Goal: Information Seeking & Learning: Check status

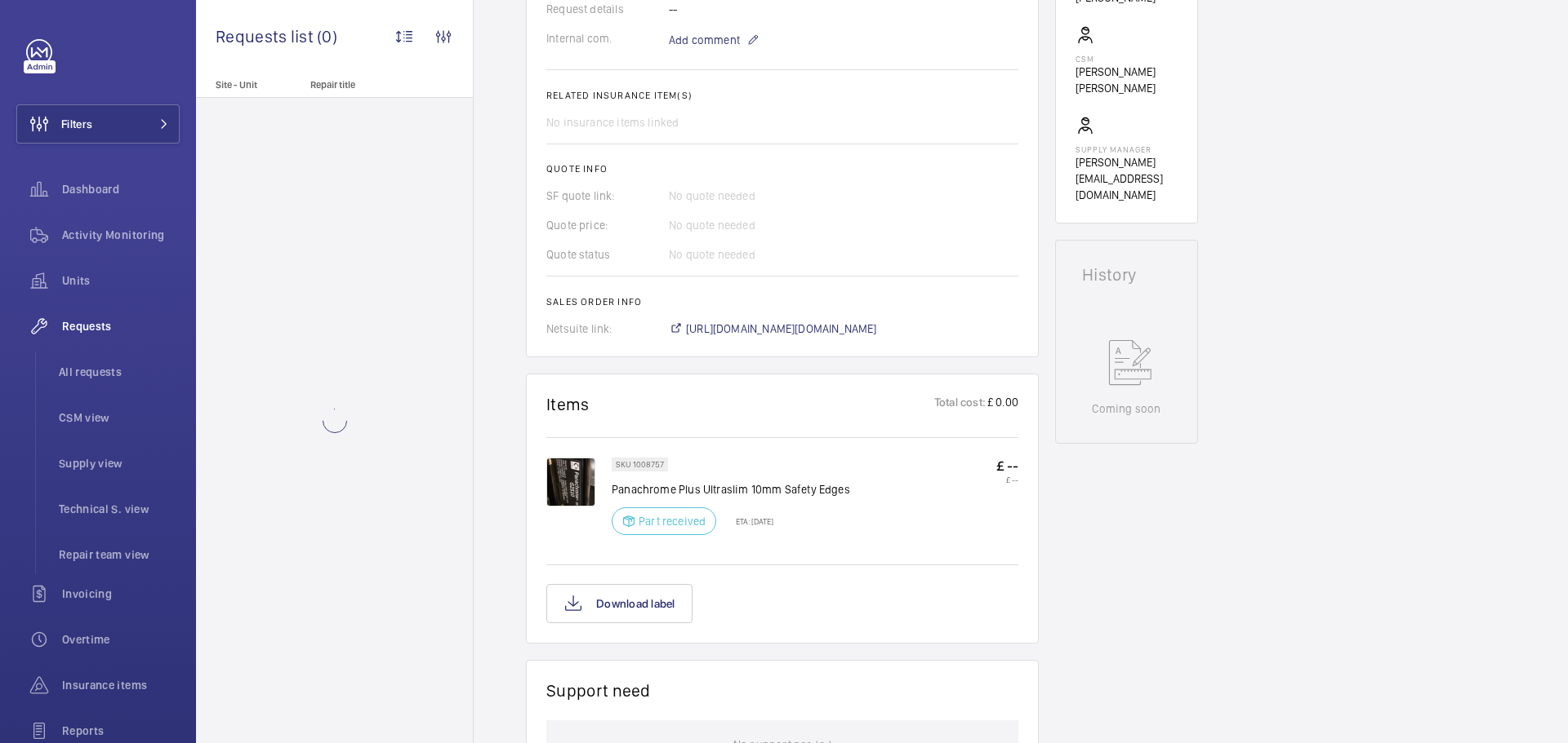
scroll to position [571, 0]
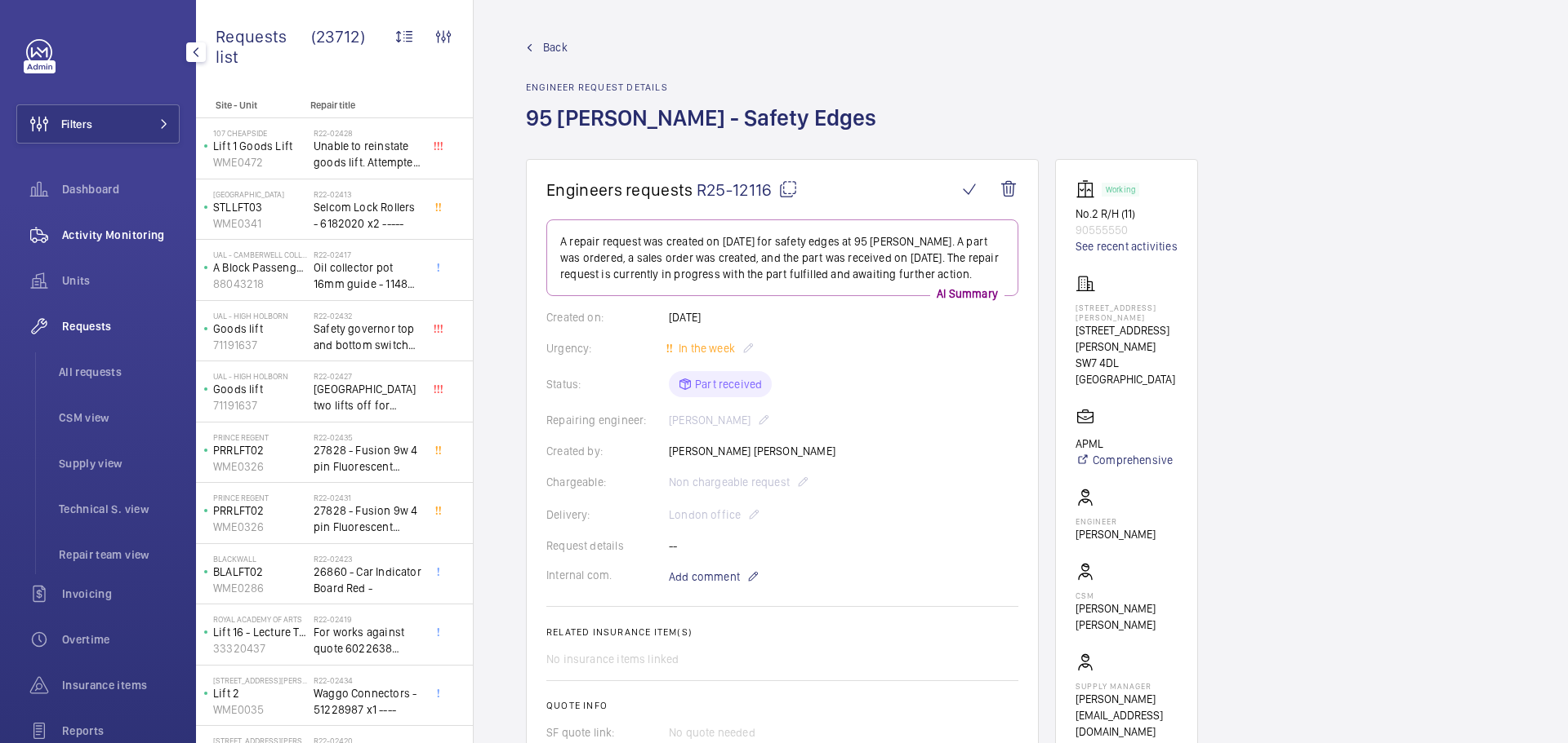
click at [85, 229] on span "Activity Monitoring" at bounding box center [120, 235] width 117 height 17
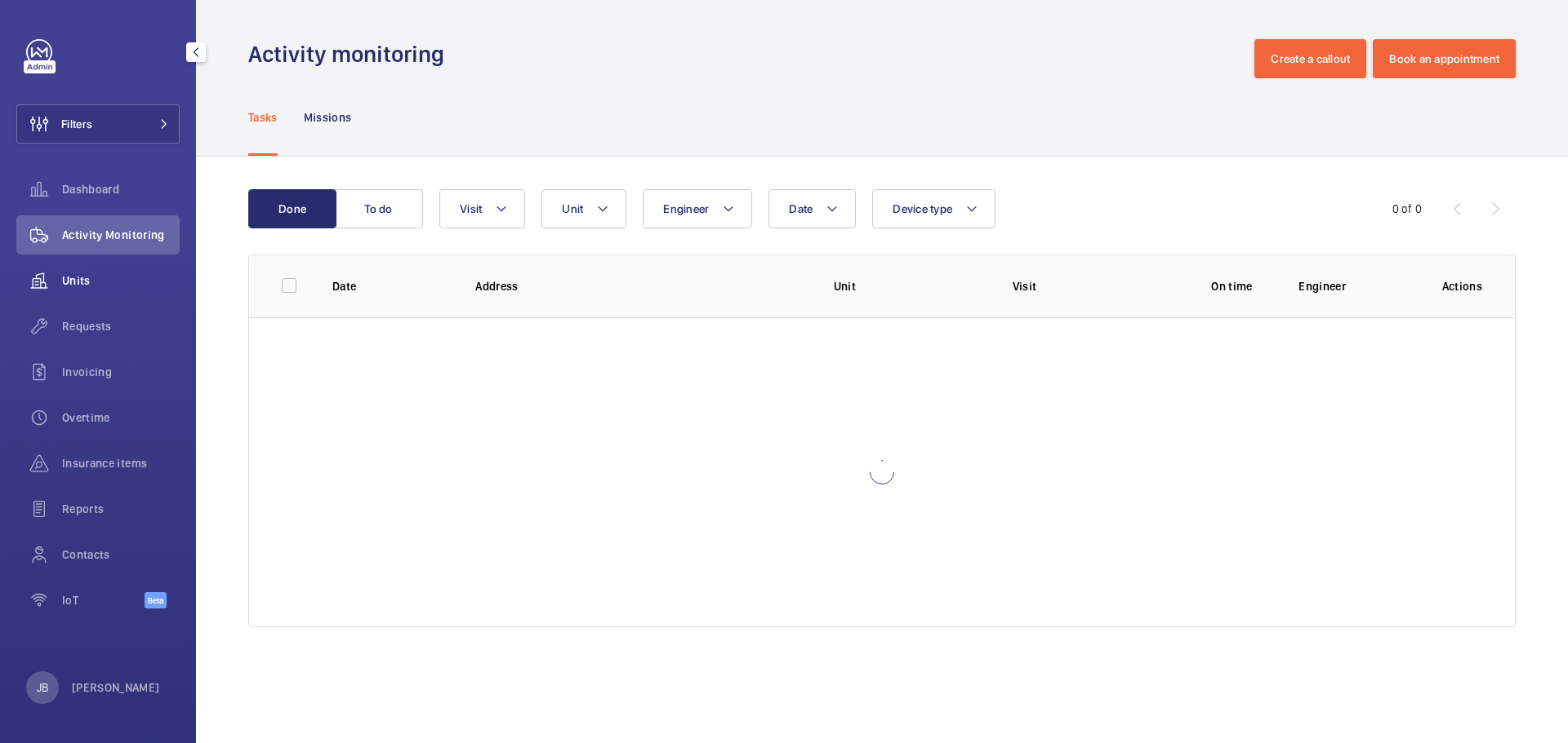
click at [87, 282] on span "Units" at bounding box center [120, 281] width 117 height 17
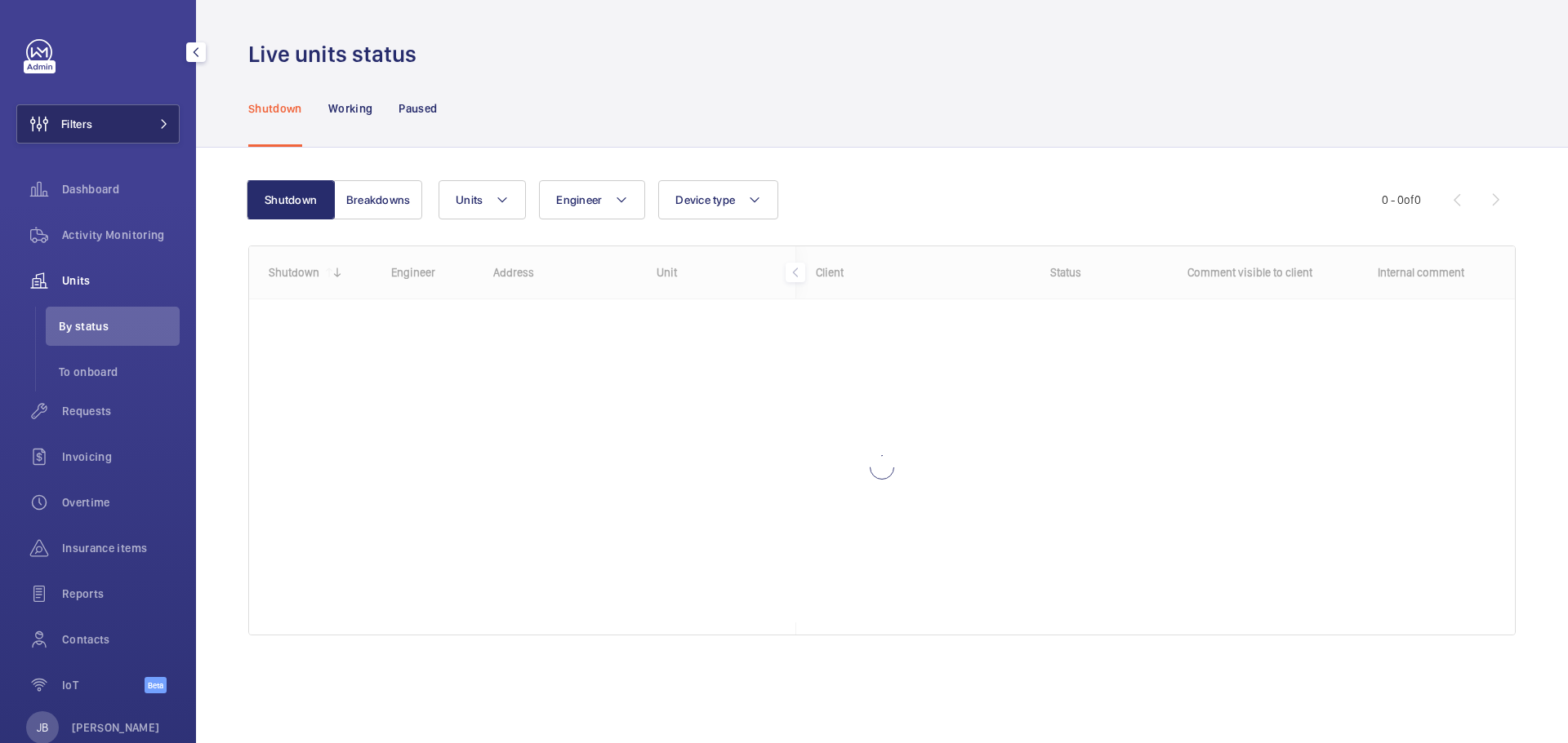
click at [101, 131] on button "Filters" at bounding box center [98, 124] width 163 height 39
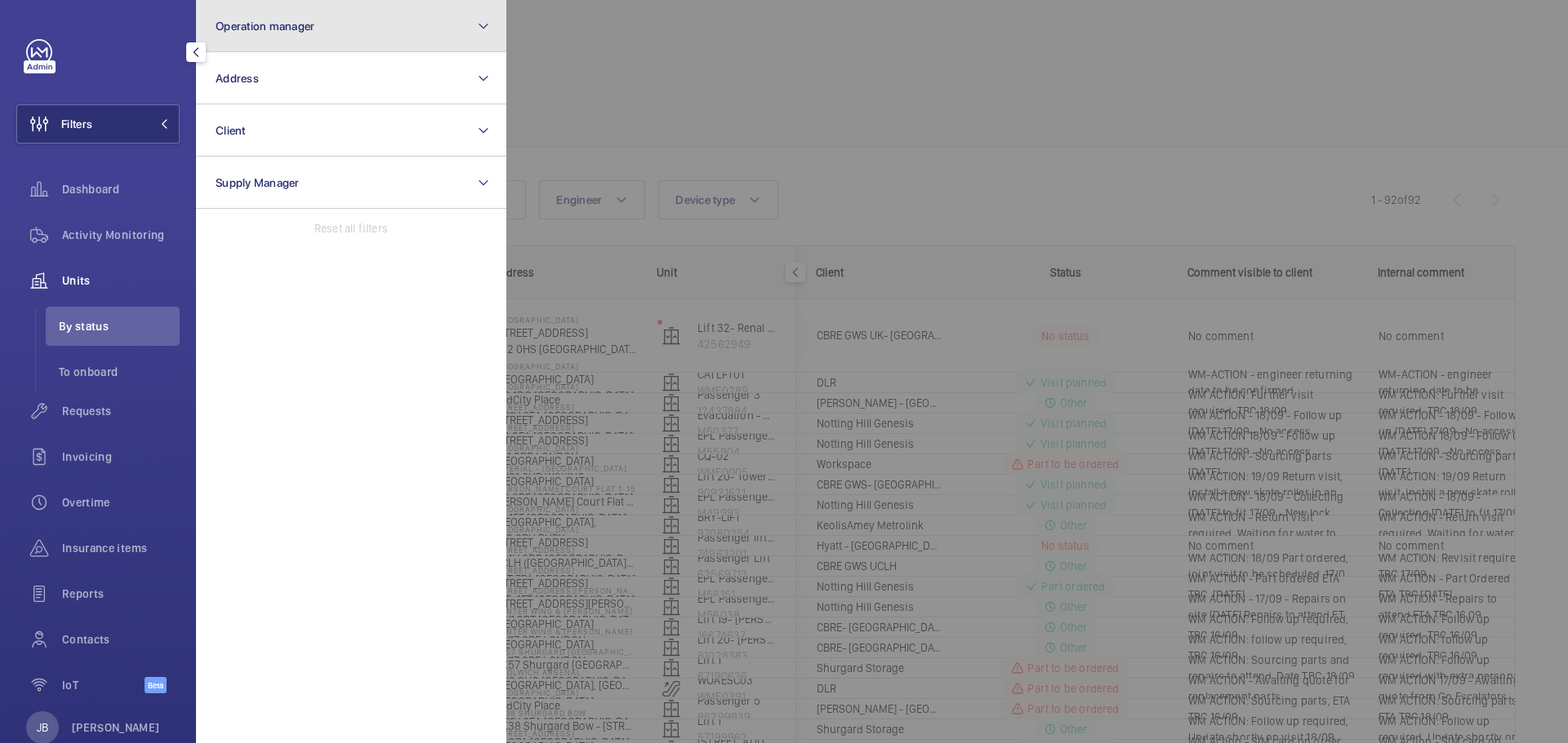
click at [314, 36] on button "Operation manager" at bounding box center [351, 26] width 310 height 52
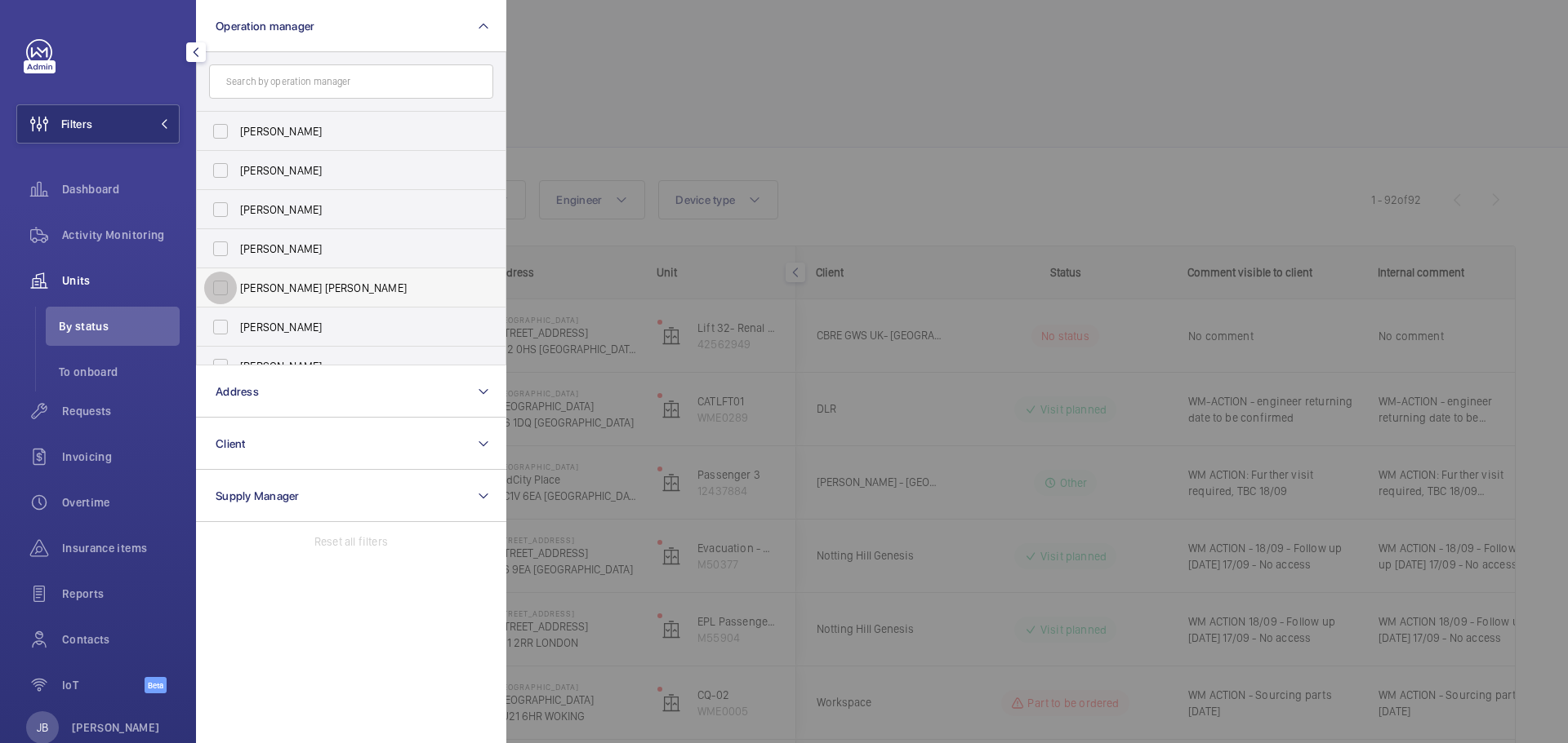
click at [224, 284] on input "[PERSON_NAME] [PERSON_NAME]" at bounding box center [220, 288] width 33 height 33
checkbox input "true"
click at [596, 107] on div at bounding box center [1291, 372] width 1568 height 743
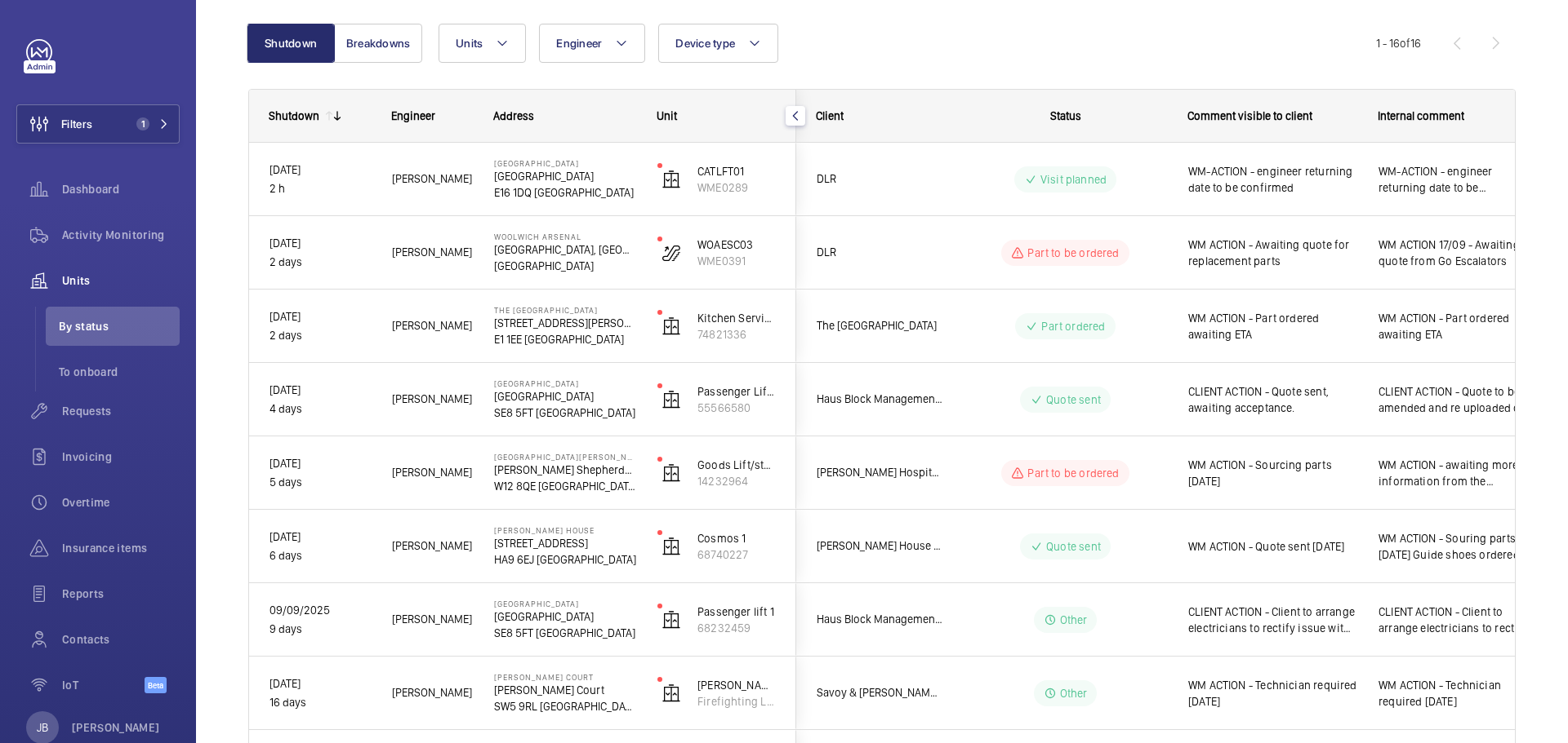
scroll to position [163, 0]
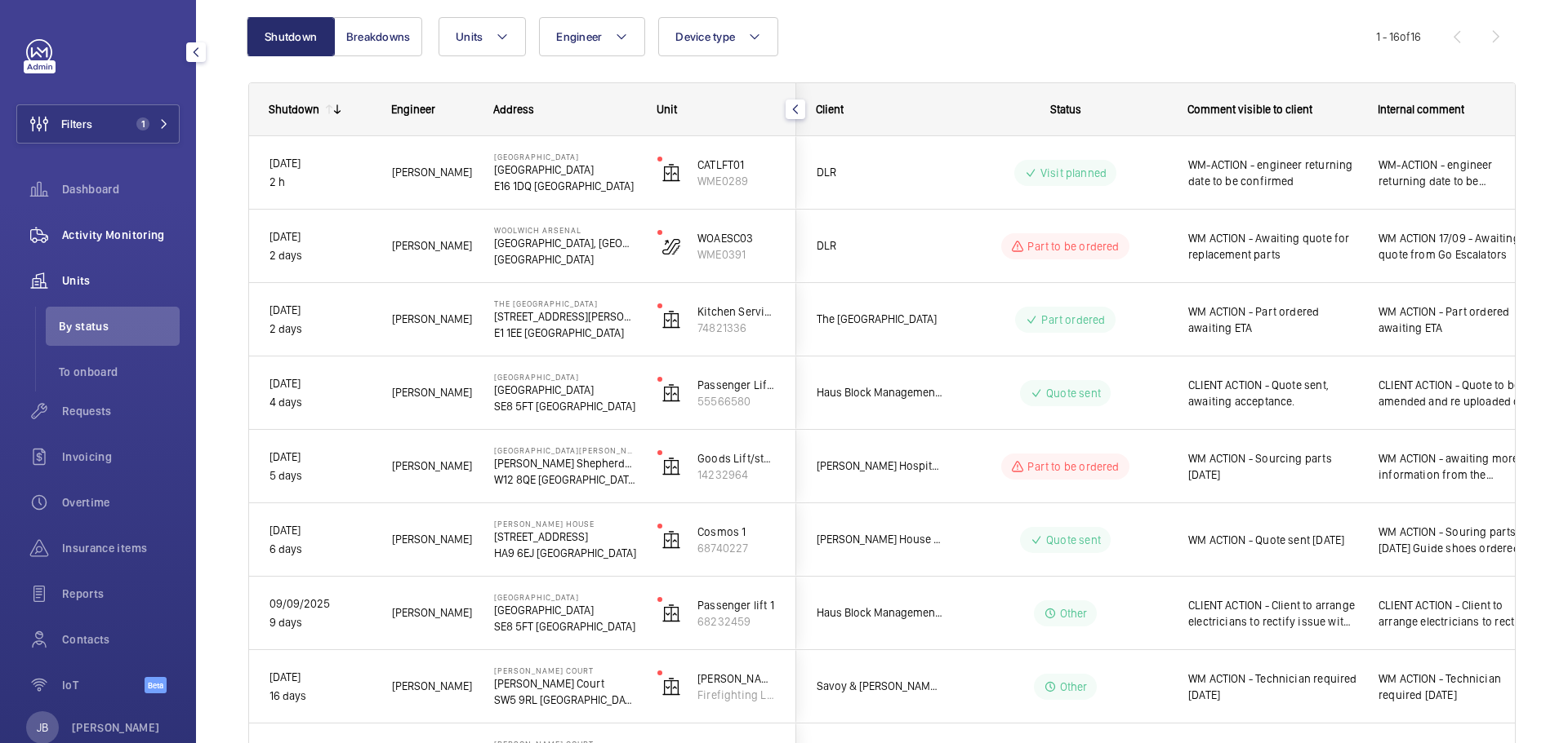
click at [123, 236] on span "Activity Monitoring" at bounding box center [120, 235] width 117 height 17
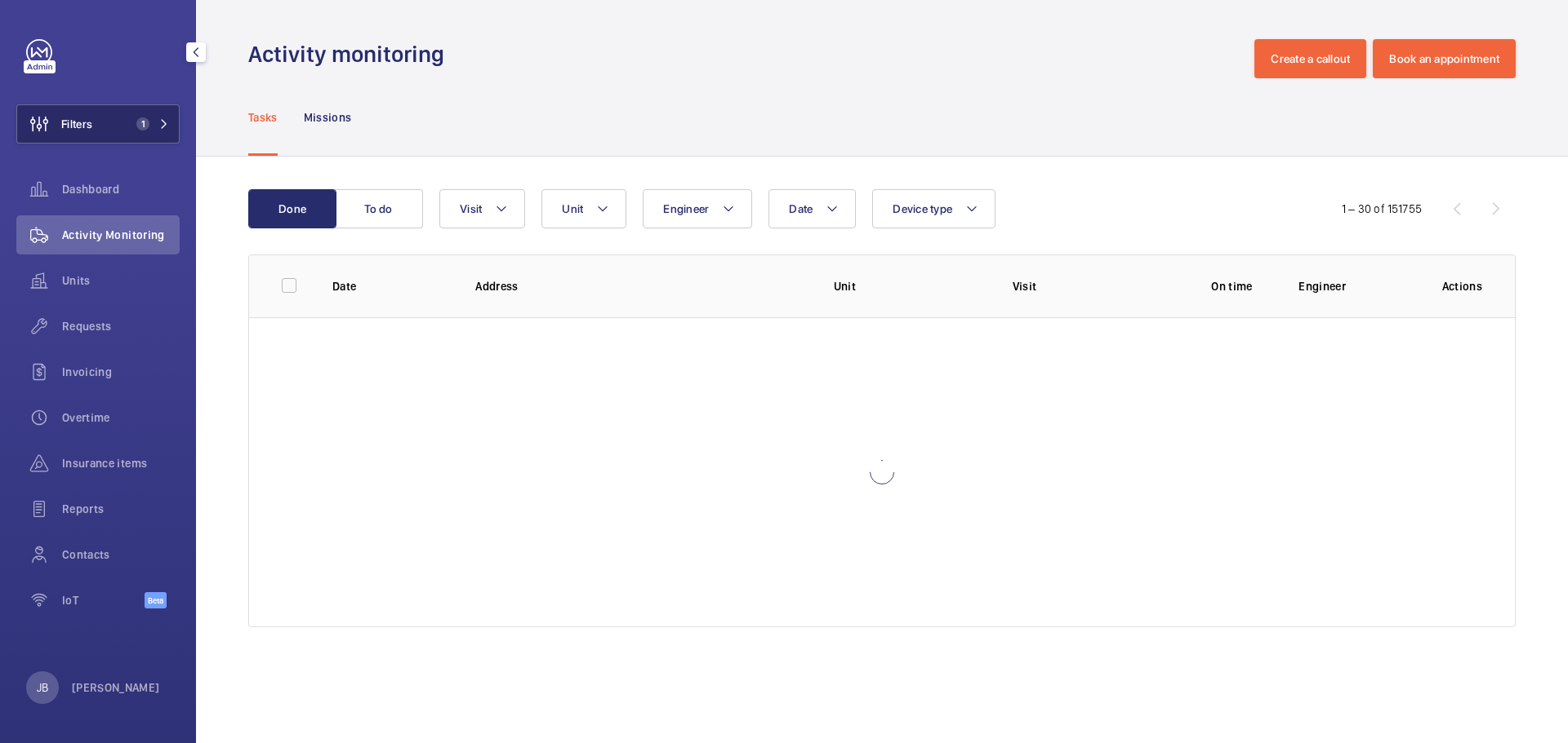
click at [114, 119] on button "Filters 1" at bounding box center [98, 124] width 163 height 39
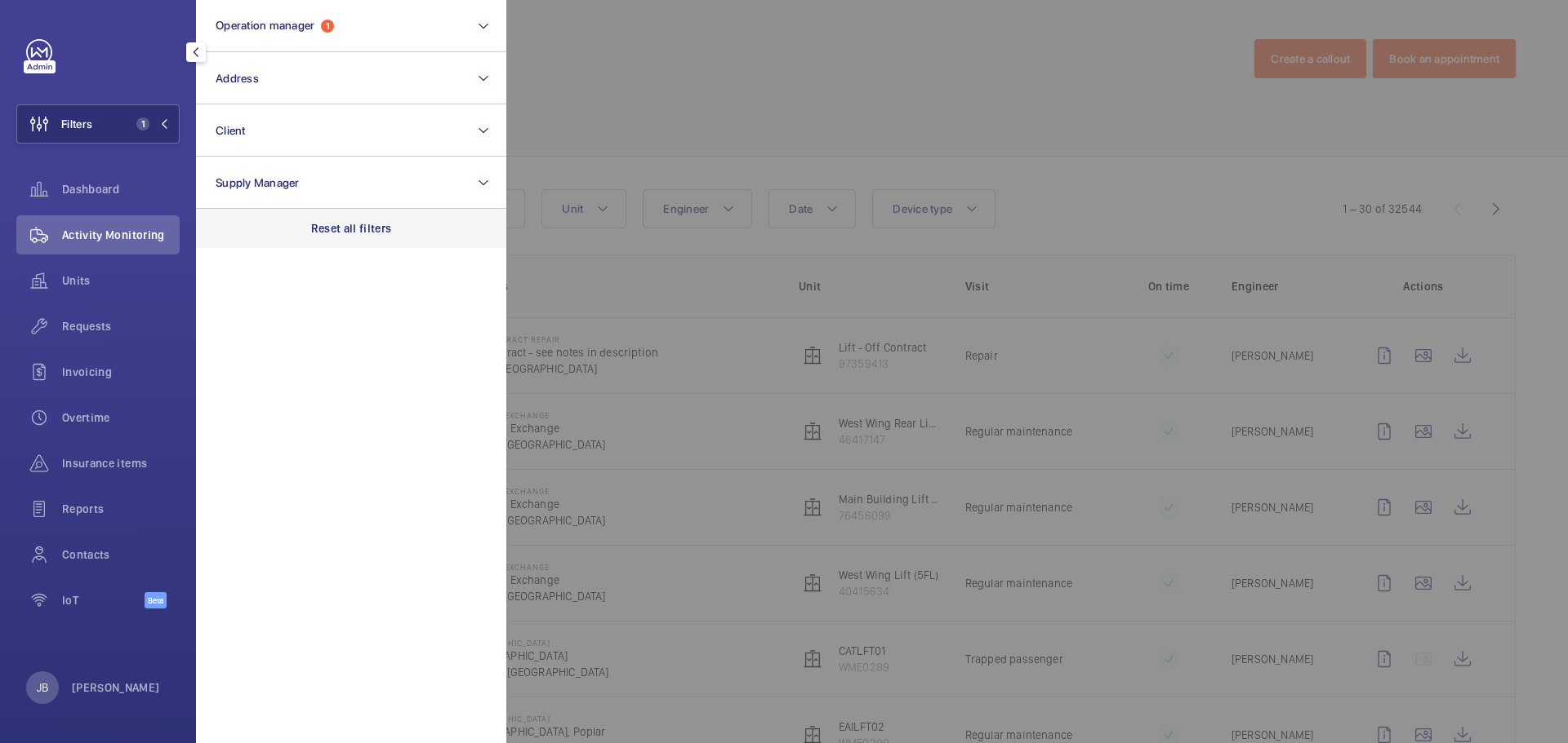
click at [325, 226] on p "Reset all filters" at bounding box center [351, 228] width 81 height 17
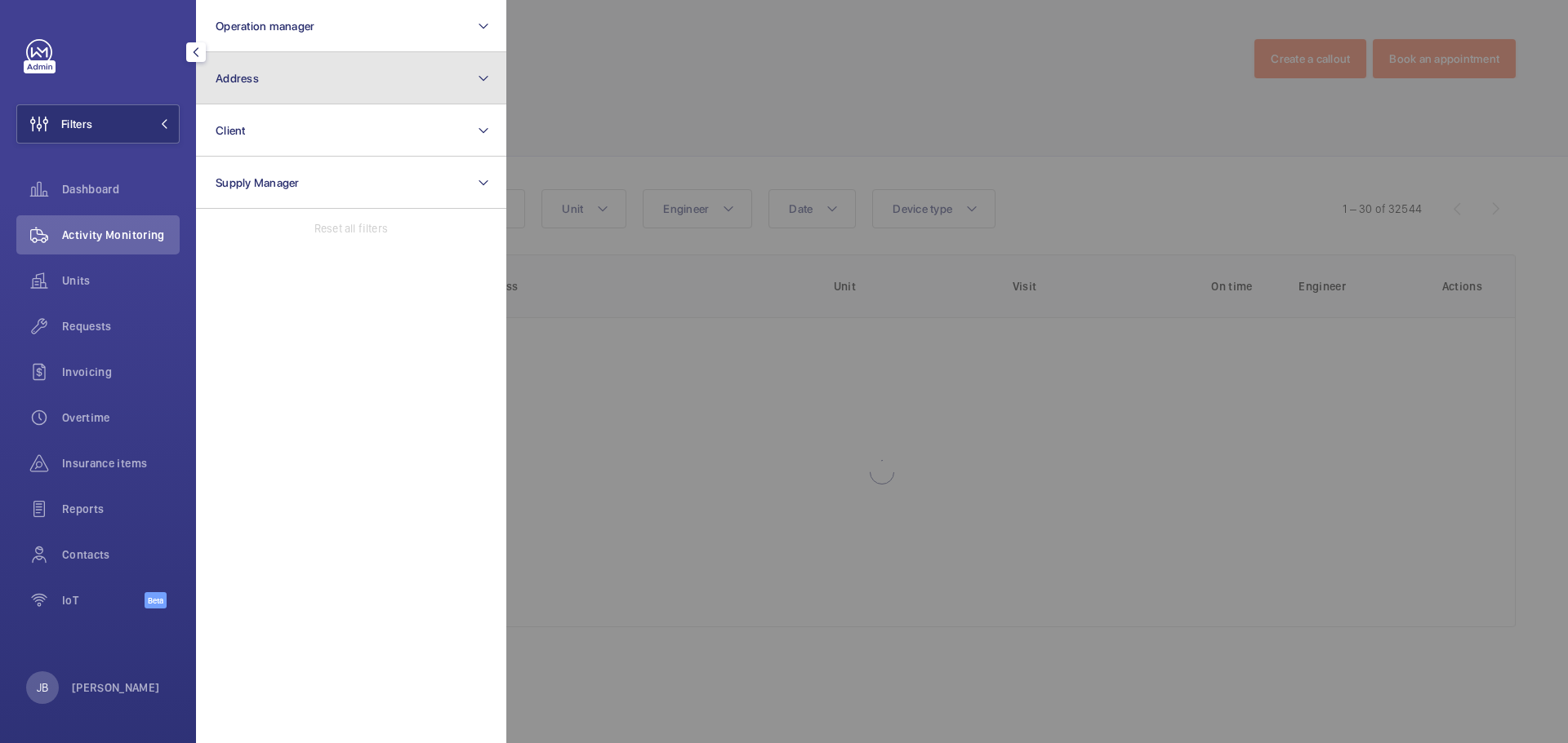
click at [324, 67] on button "Address" at bounding box center [351, 77] width 310 height 52
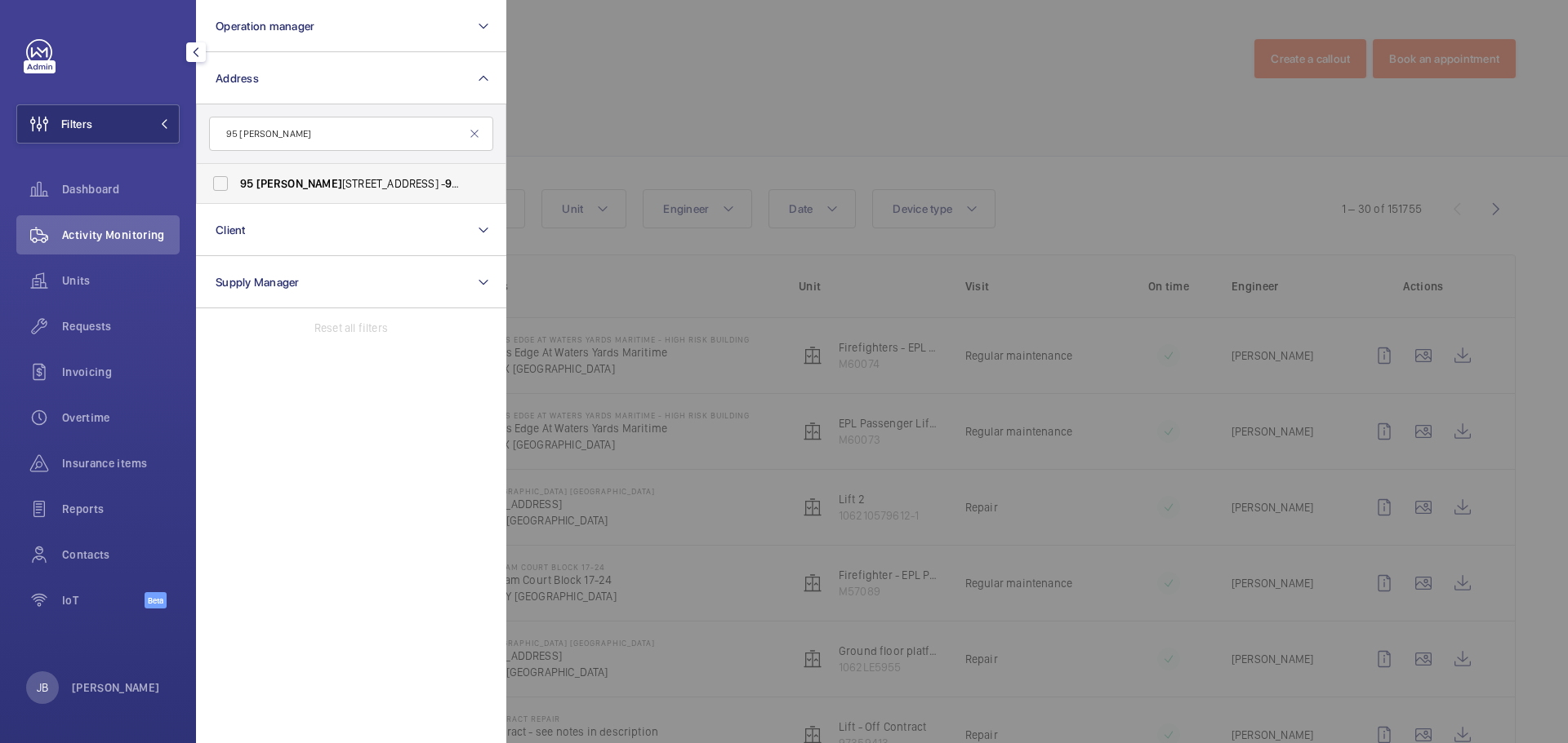
type input "95 [PERSON_NAME]"
click at [288, 195] on label "[STREET_ADDRESS][PERSON_NAME] - [STREET_ADDRESS][PERSON_NAME]" at bounding box center [338, 183] width 285 height 39
click at [237, 195] on input "[STREET_ADDRESS][PERSON_NAME] - [STREET_ADDRESS][PERSON_NAME]" at bounding box center [220, 183] width 33 height 33
checkbox input "true"
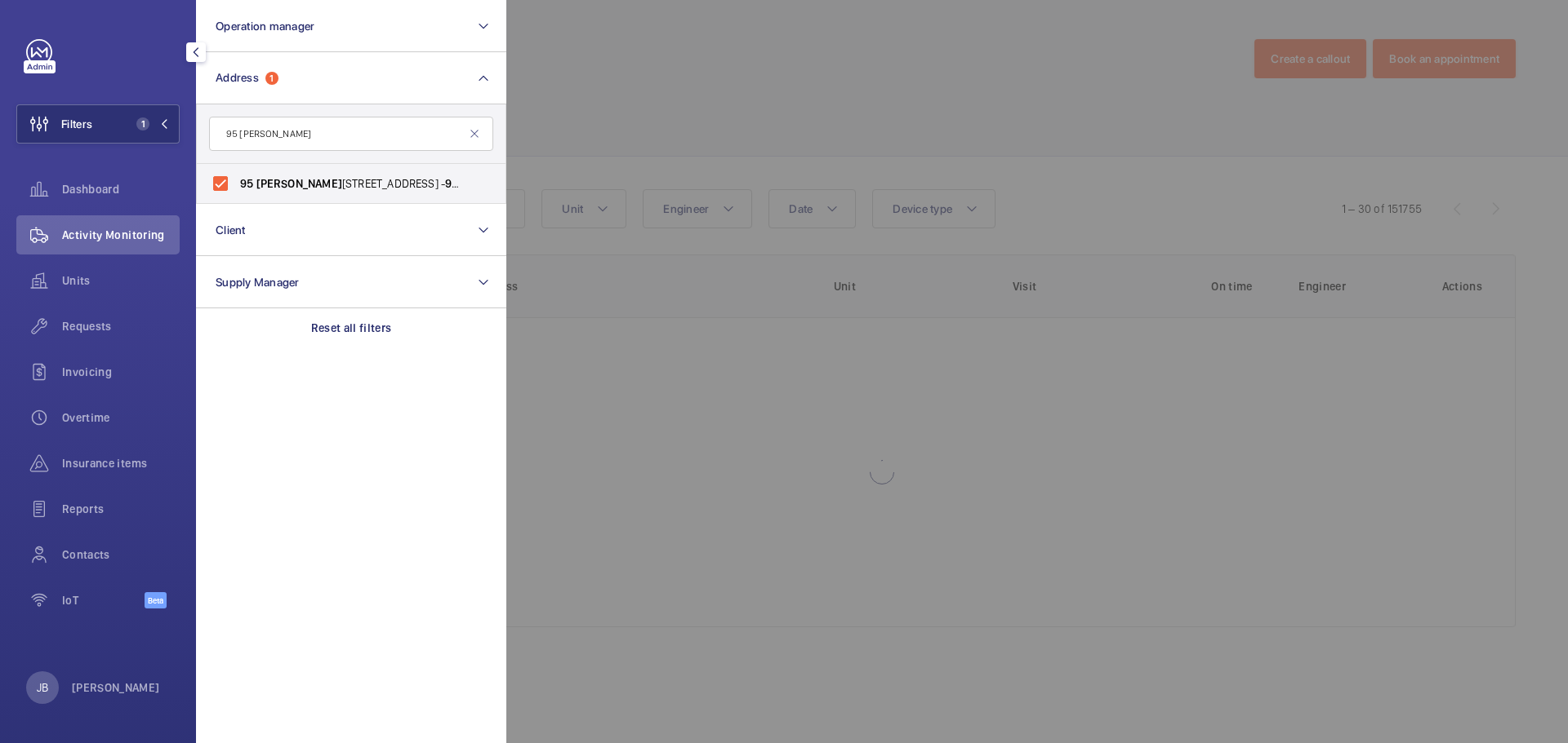
click at [598, 81] on div at bounding box center [1291, 372] width 1568 height 743
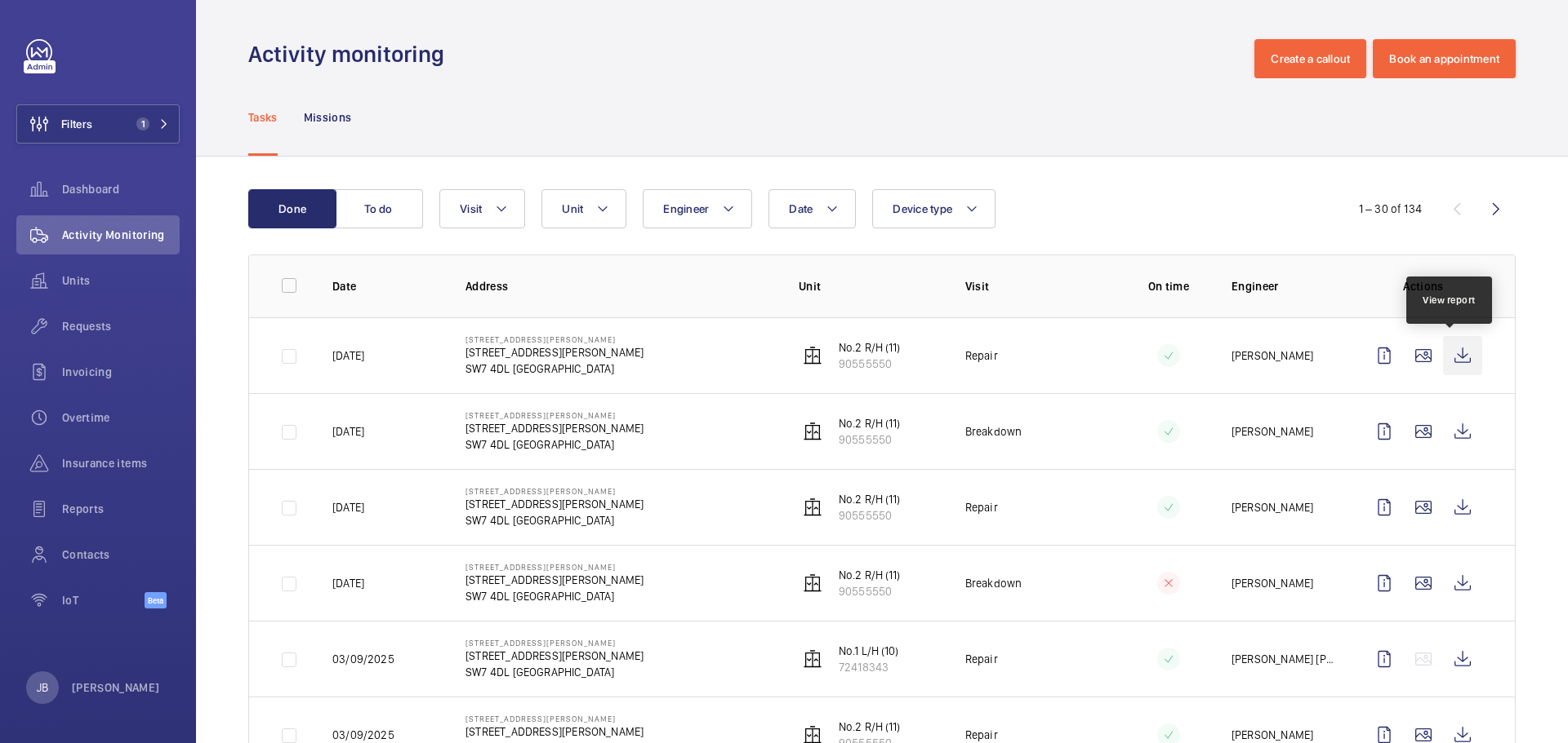
click at [1453, 346] on wm-front-icon-button at bounding box center [1462, 356] width 39 height 39
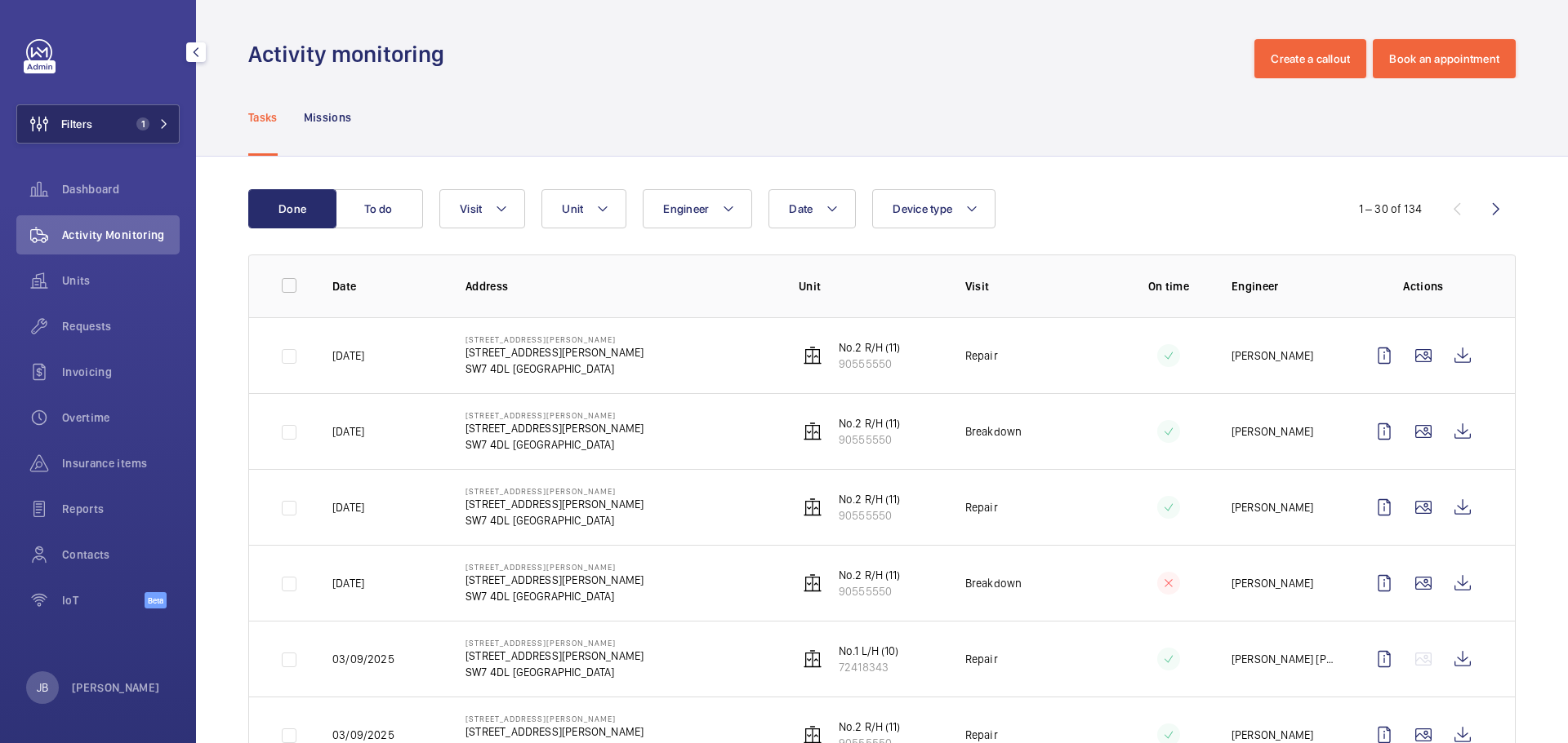
click at [95, 131] on button "Filters 1" at bounding box center [98, 124] width 163 height 39
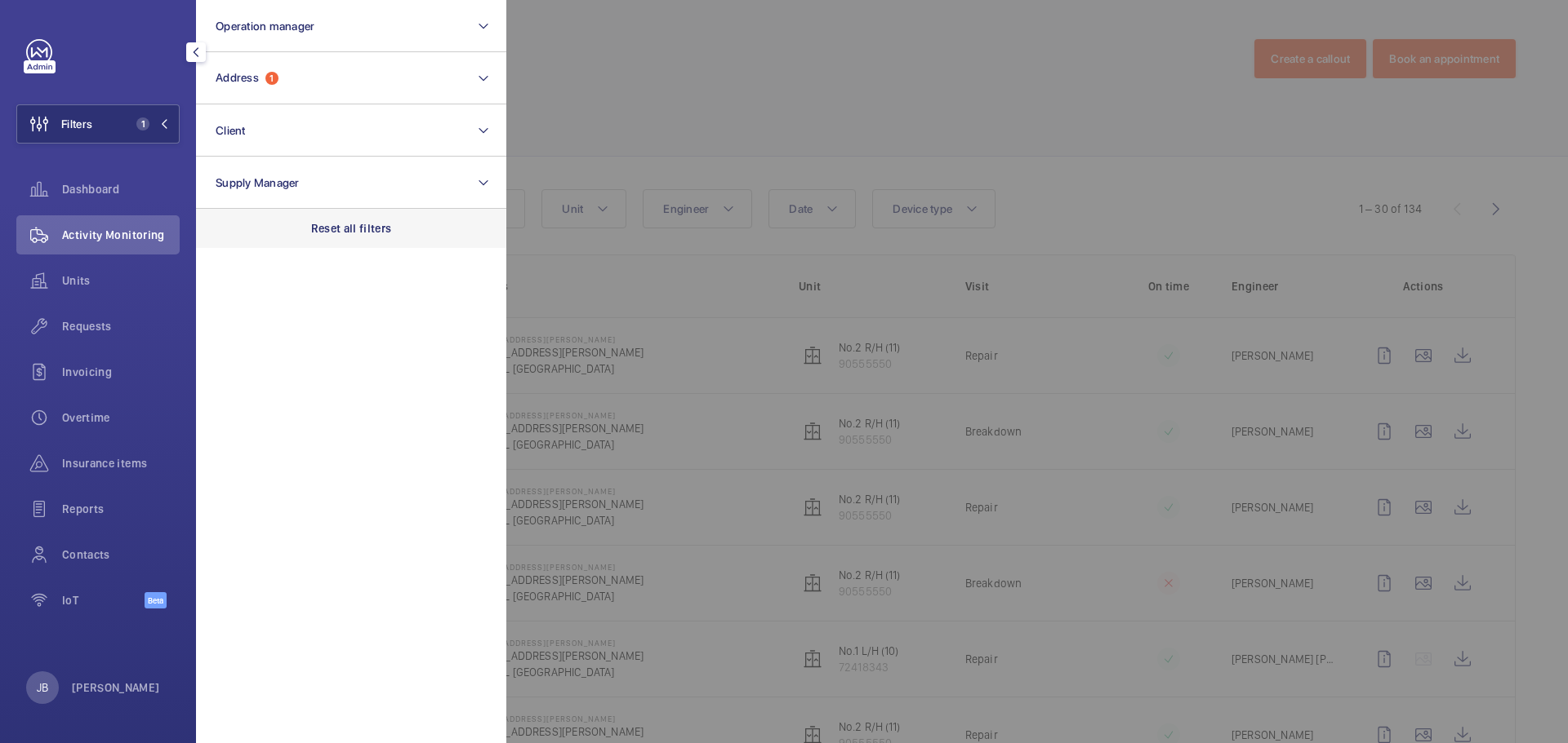
click at [381, 237] on div "Reset all filters" at bounding box center [351, 228] width 310 height 39
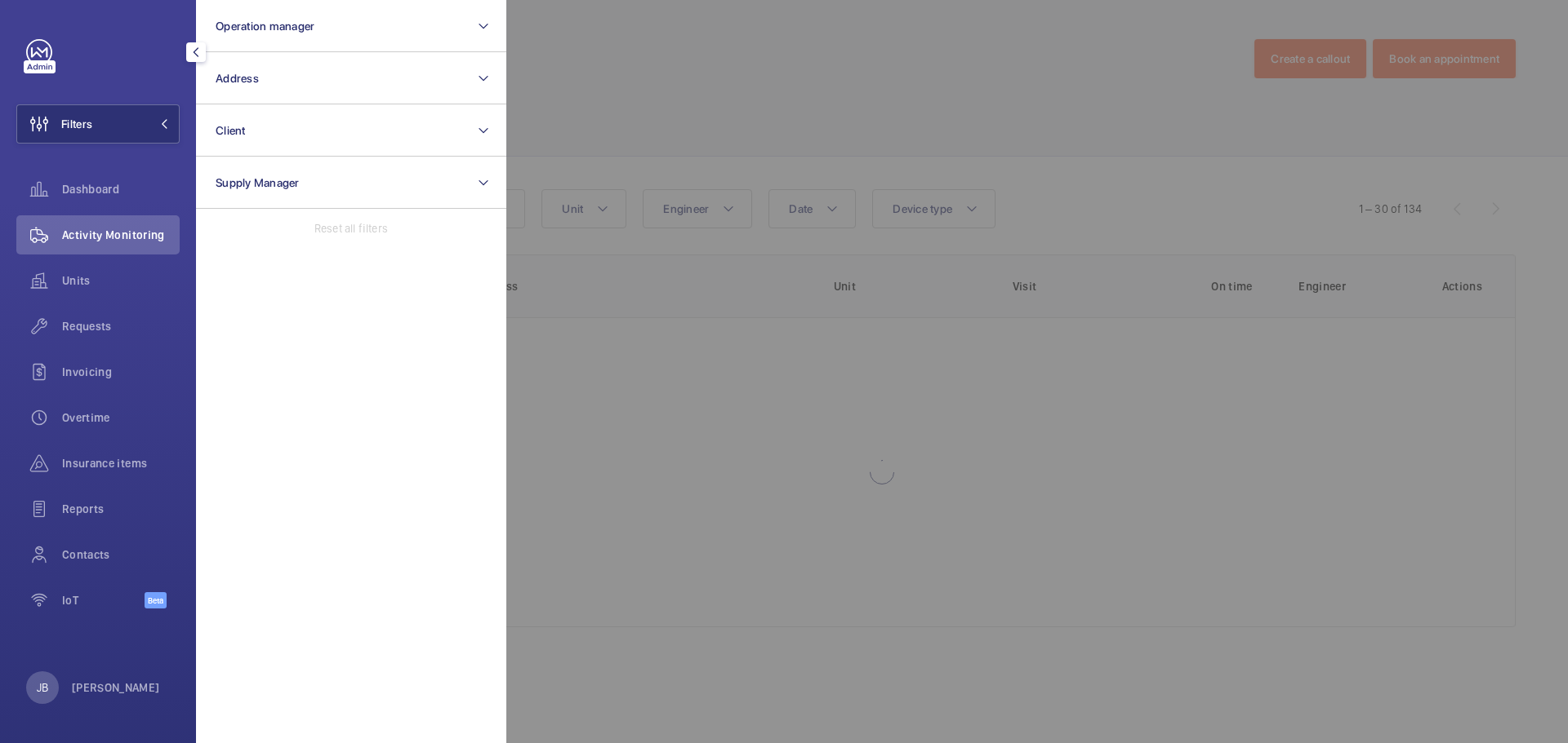
click at [615, 87] on div at bounding box center [1291, 372] width 1568 height 743
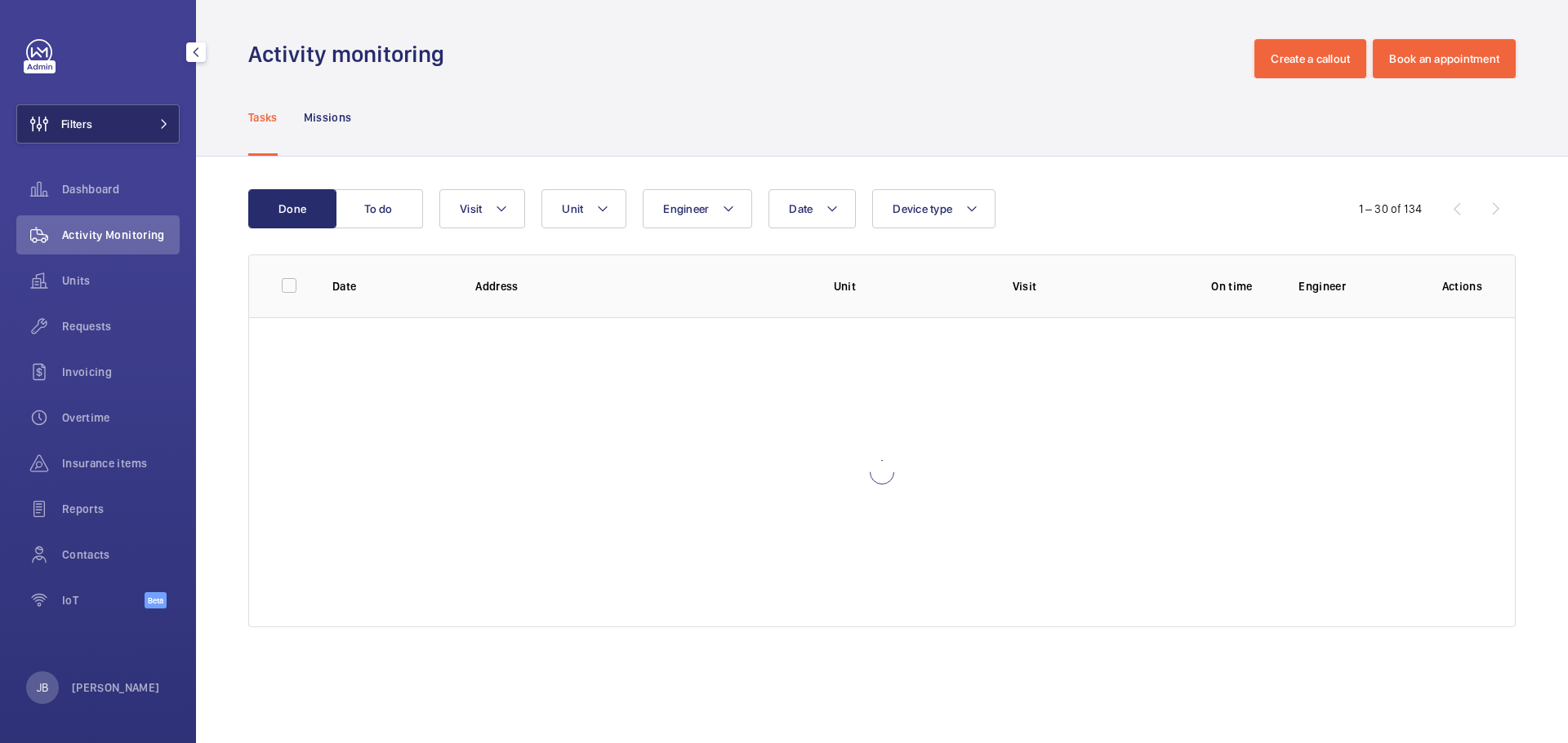
click at [119, 121] on button "Filters" at bounding box center [98, 124] width 163 height 39
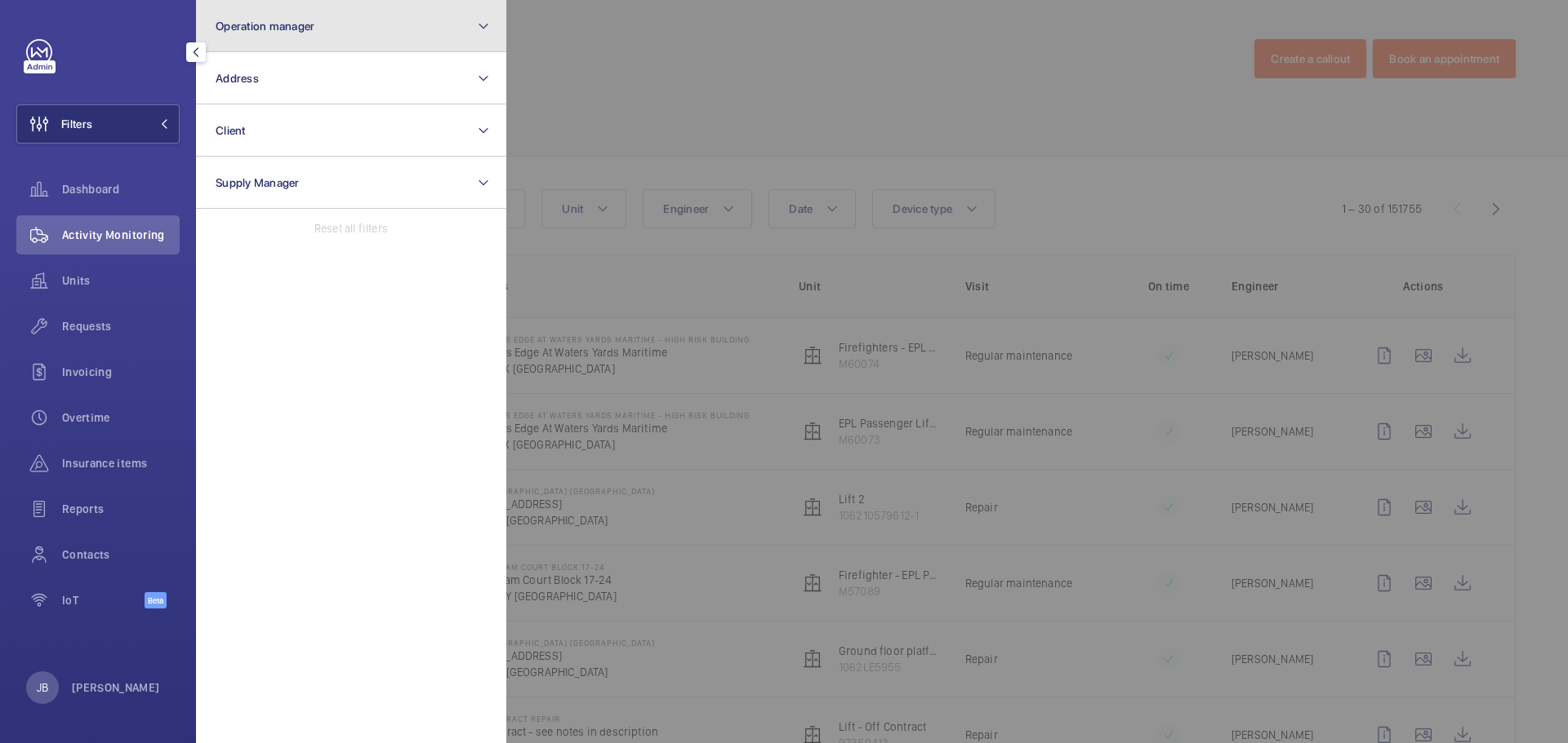
click at [341, 32] on button "Operation manager" at bounding box center [351, 26] width 310 height 52
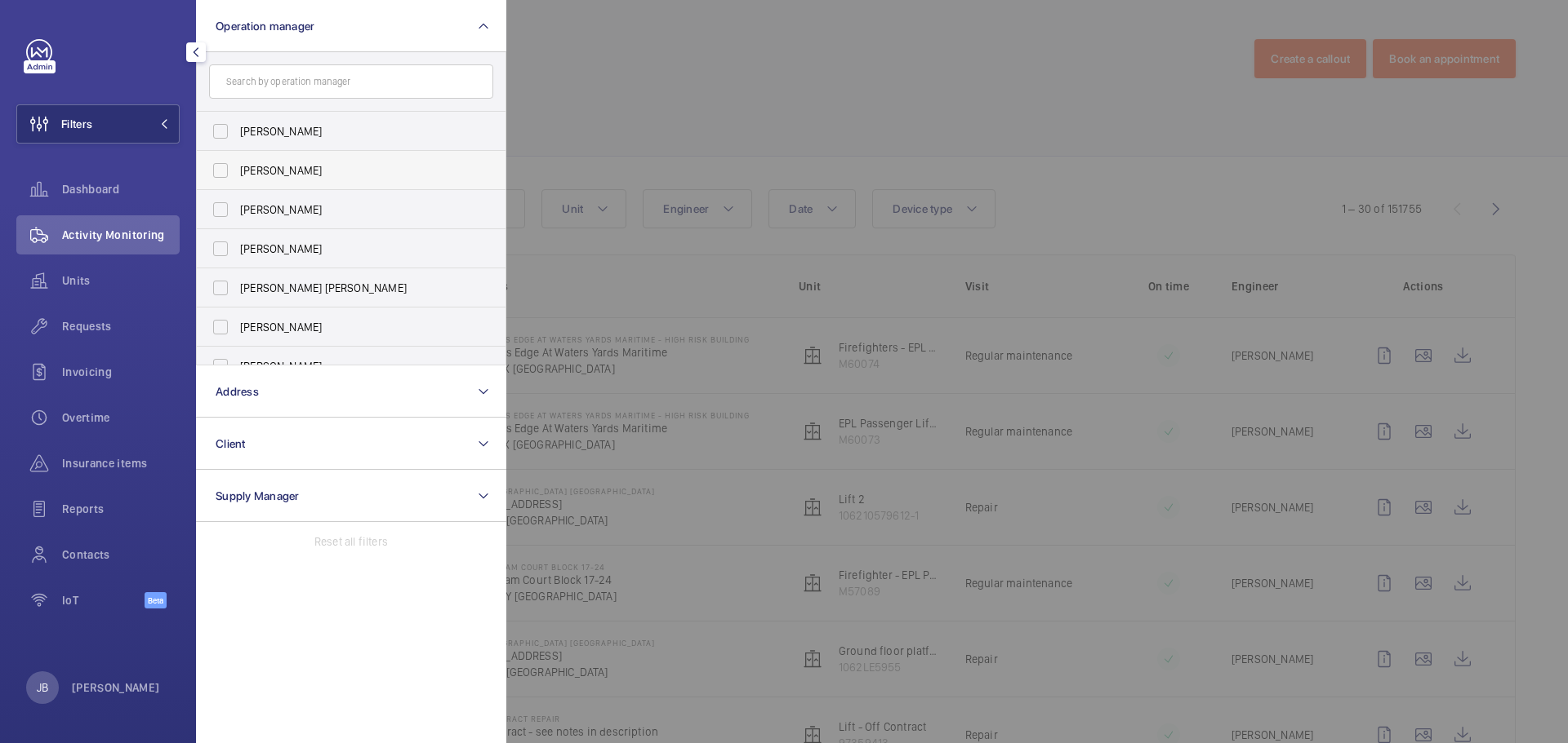
scroll to position [61, 0]
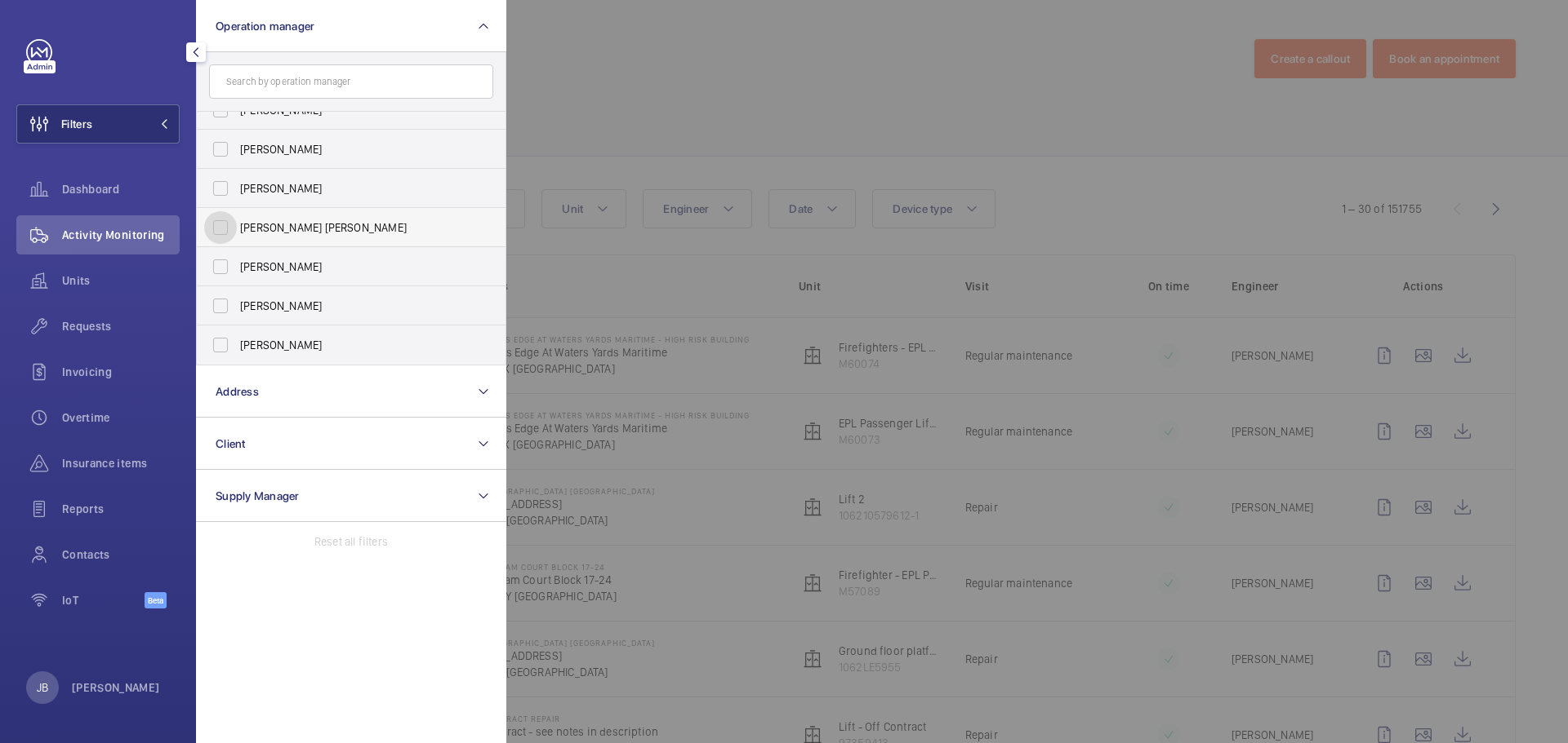
click at [230, 232] on input "[PERSON_NAME] [PERSON_NAME]" at bounding box center [220, 227] width 33 height 33
checkbox input "true"
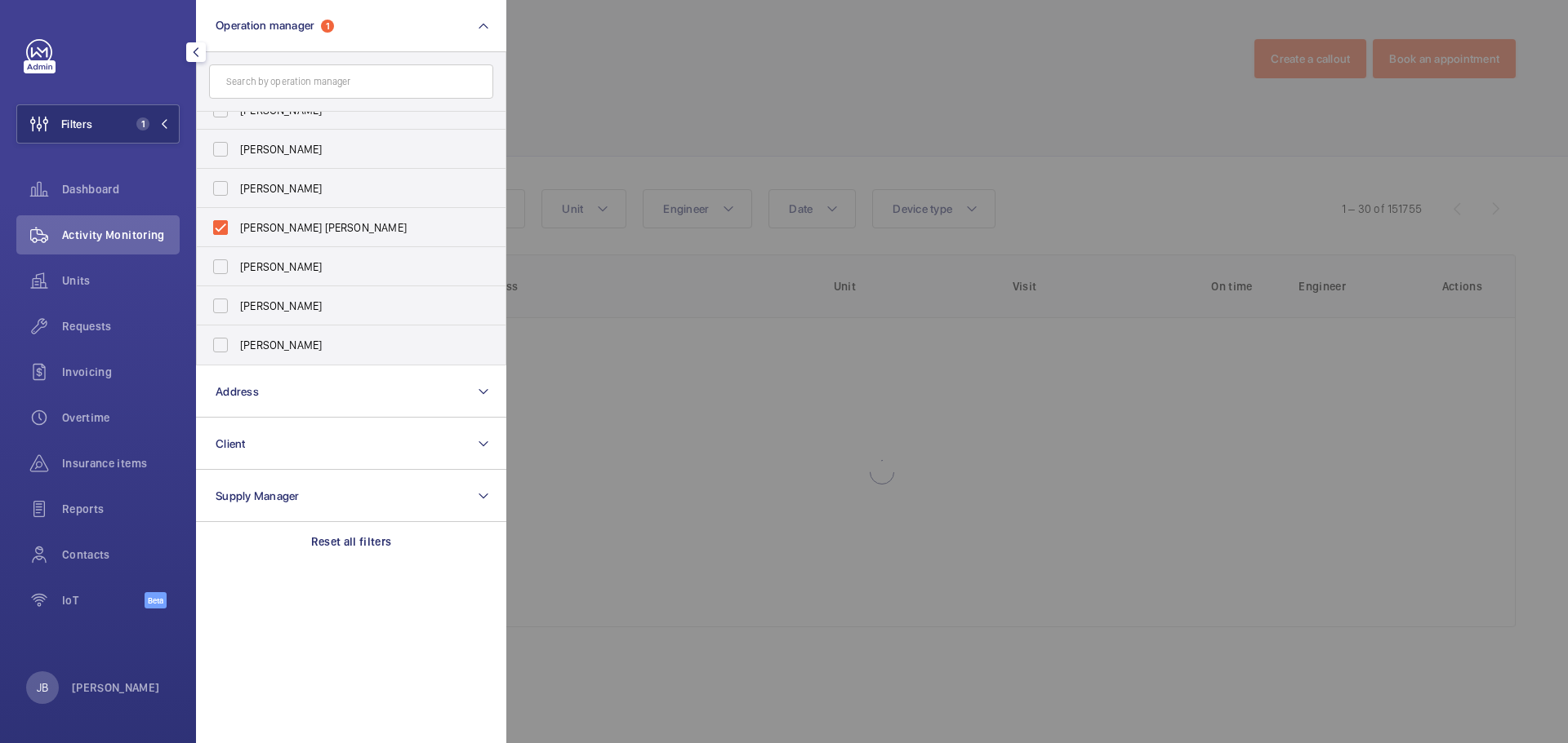
click at [534, 111] on div at bounding box center [1291, 372] width 1568 height 743
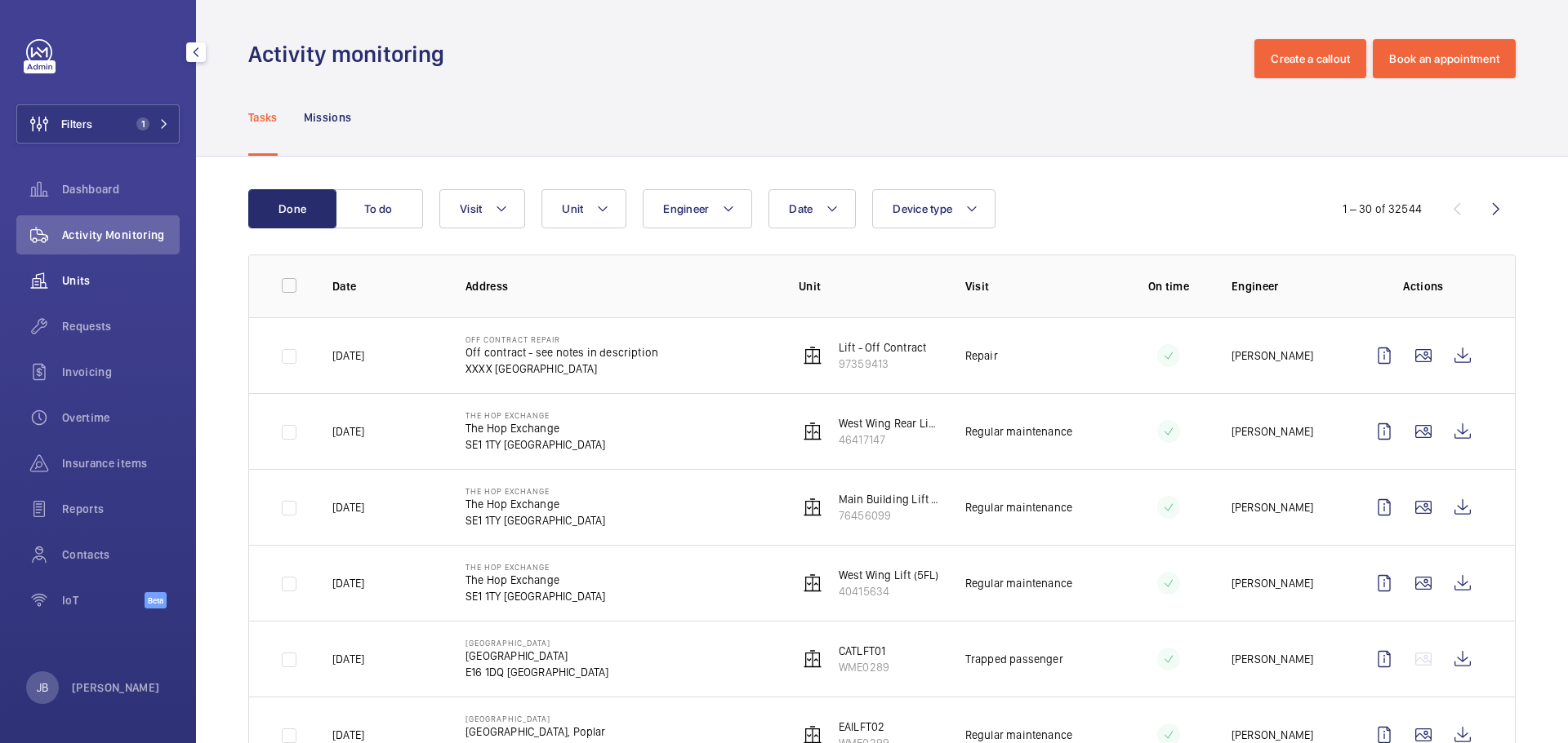
click at [118, 268] on div "Units" at bounding box center [98, 281] width 163 height 39
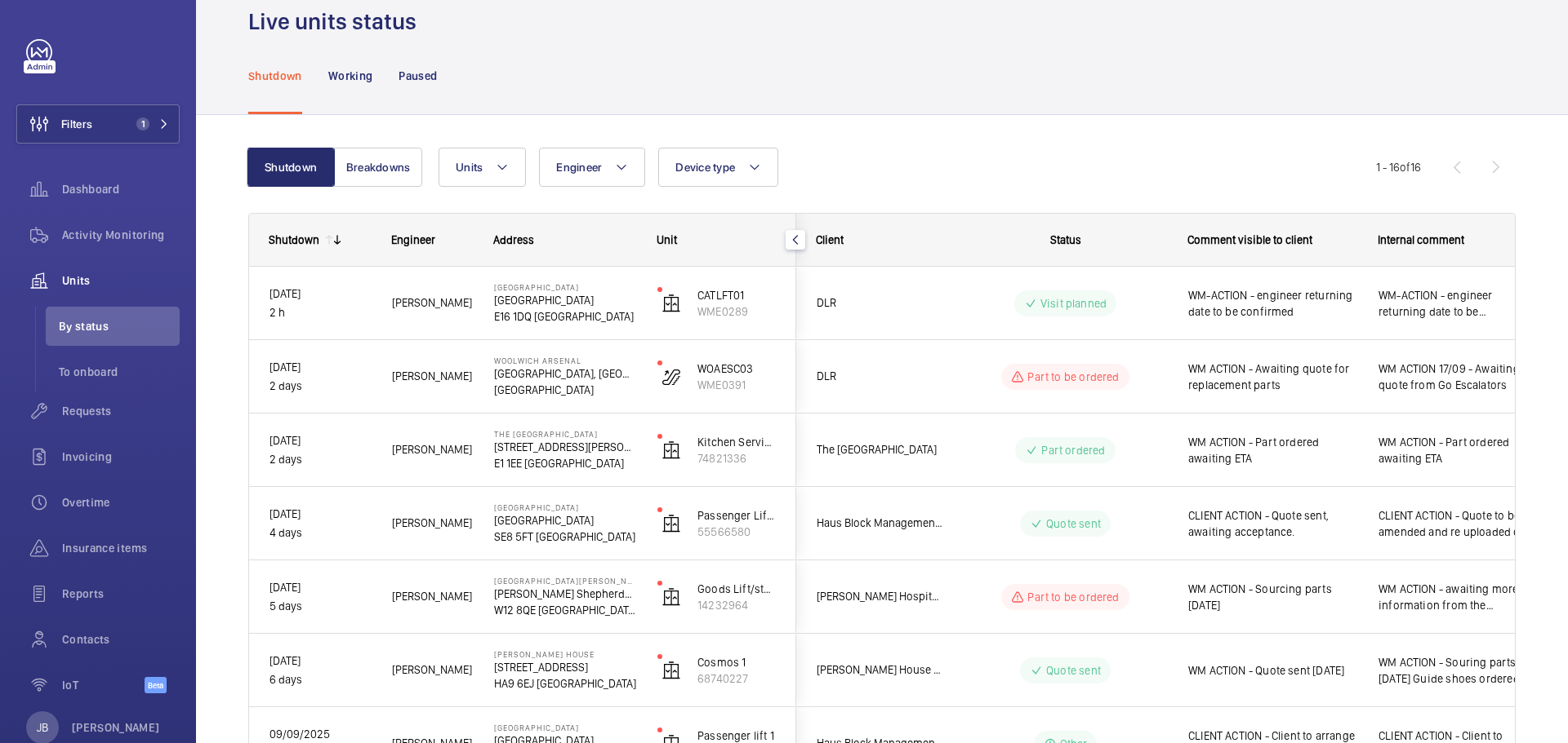
scroll to position [82, 0]
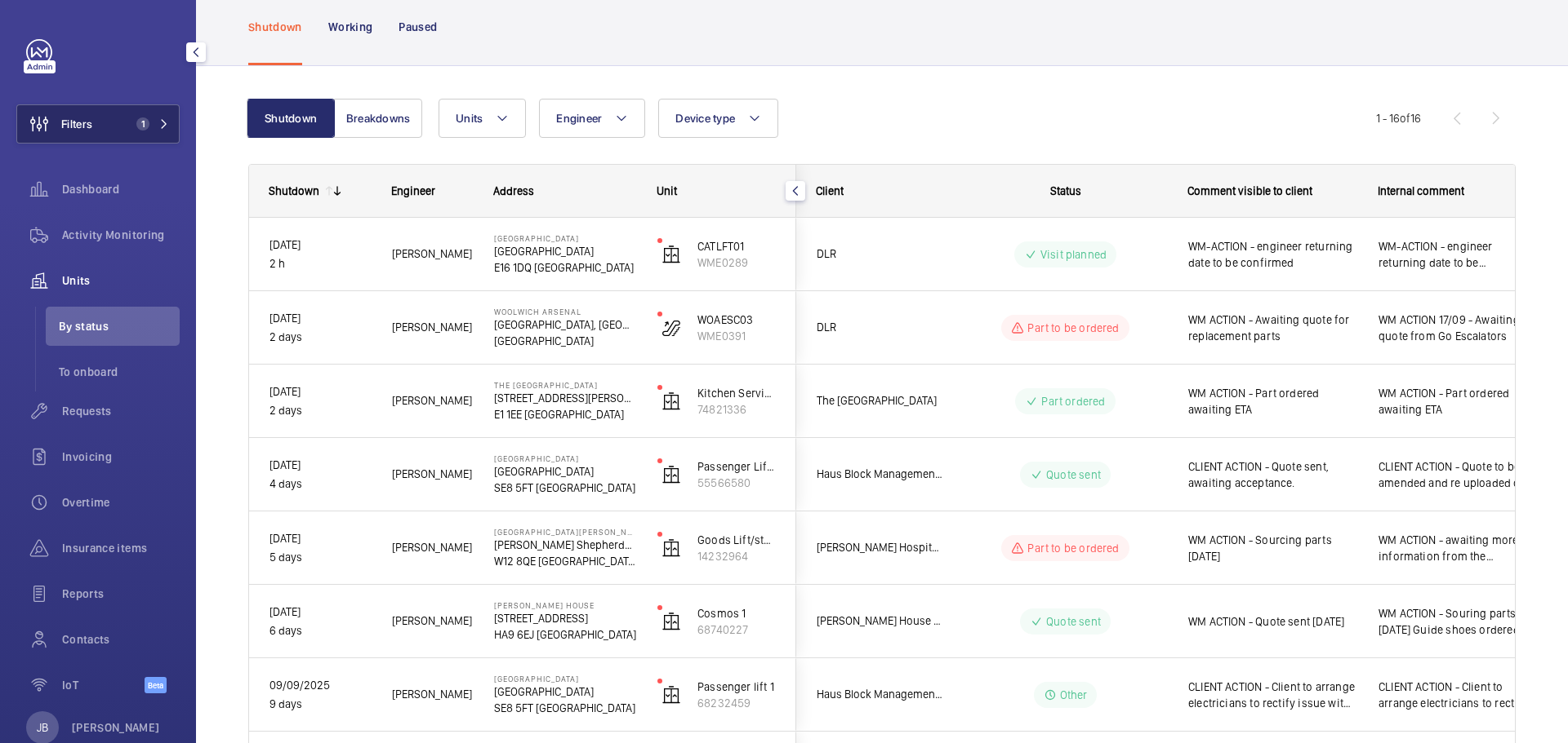
click at [113, 121] on button "Filters 1" at bounding box center [98, 124] width 163 height 39
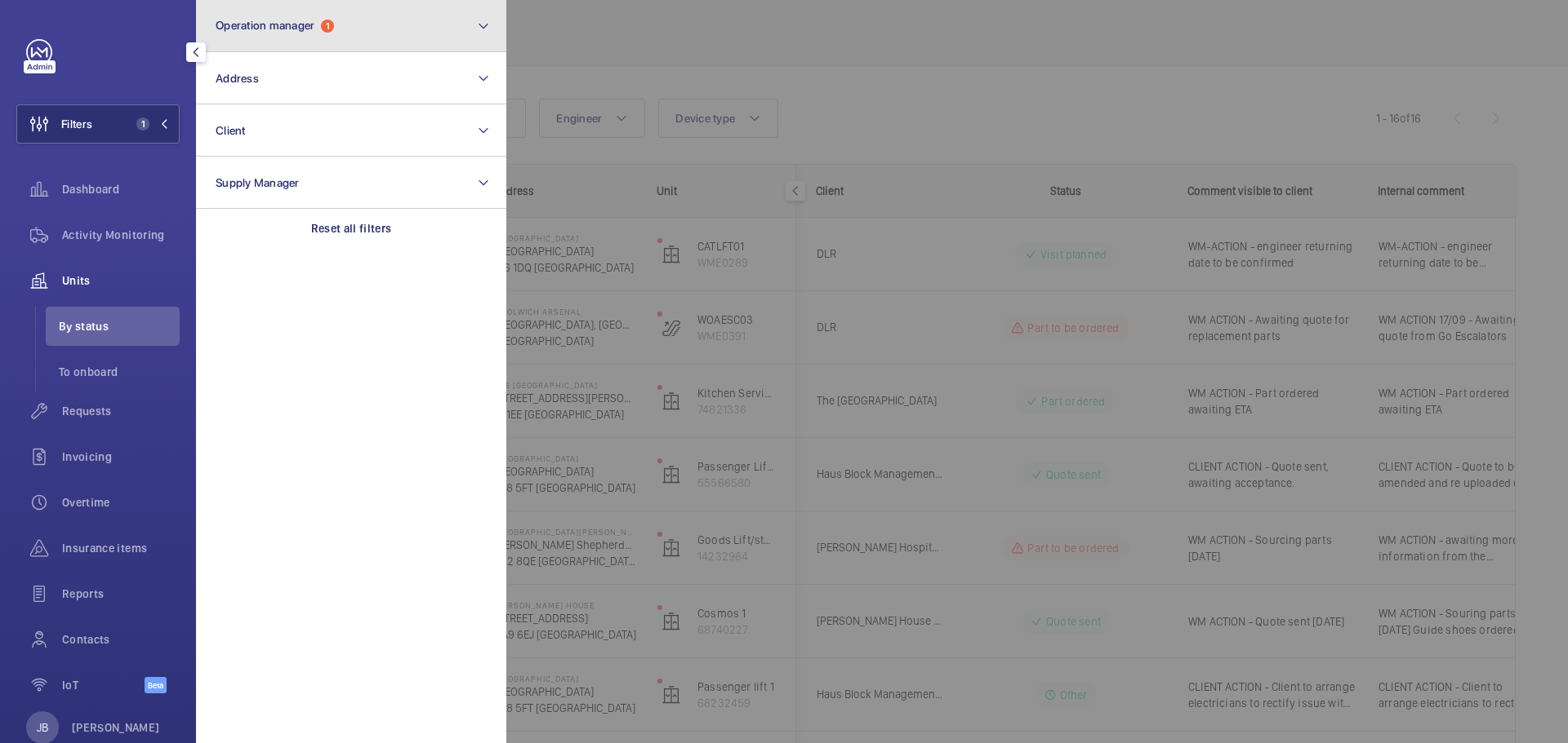
click at [294, 32] on span "Operation manager 1" at bounding box center [275, 26] width 118 height 14
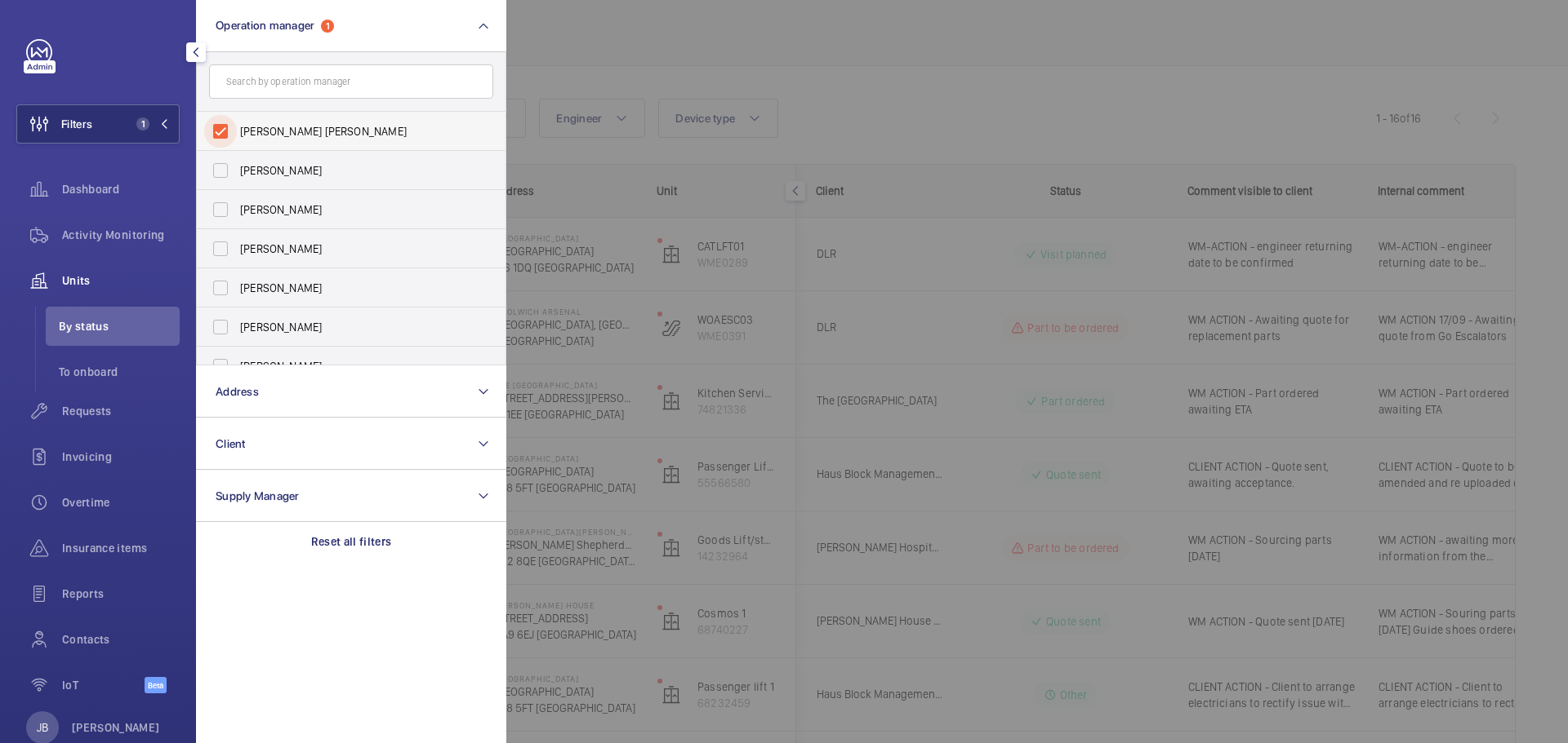
click at [218, 130] on input "[PERSON_NAME] [PERSON_NAME]" at bounding box center [220, 131] width 33 height 33
checkbox input "false"
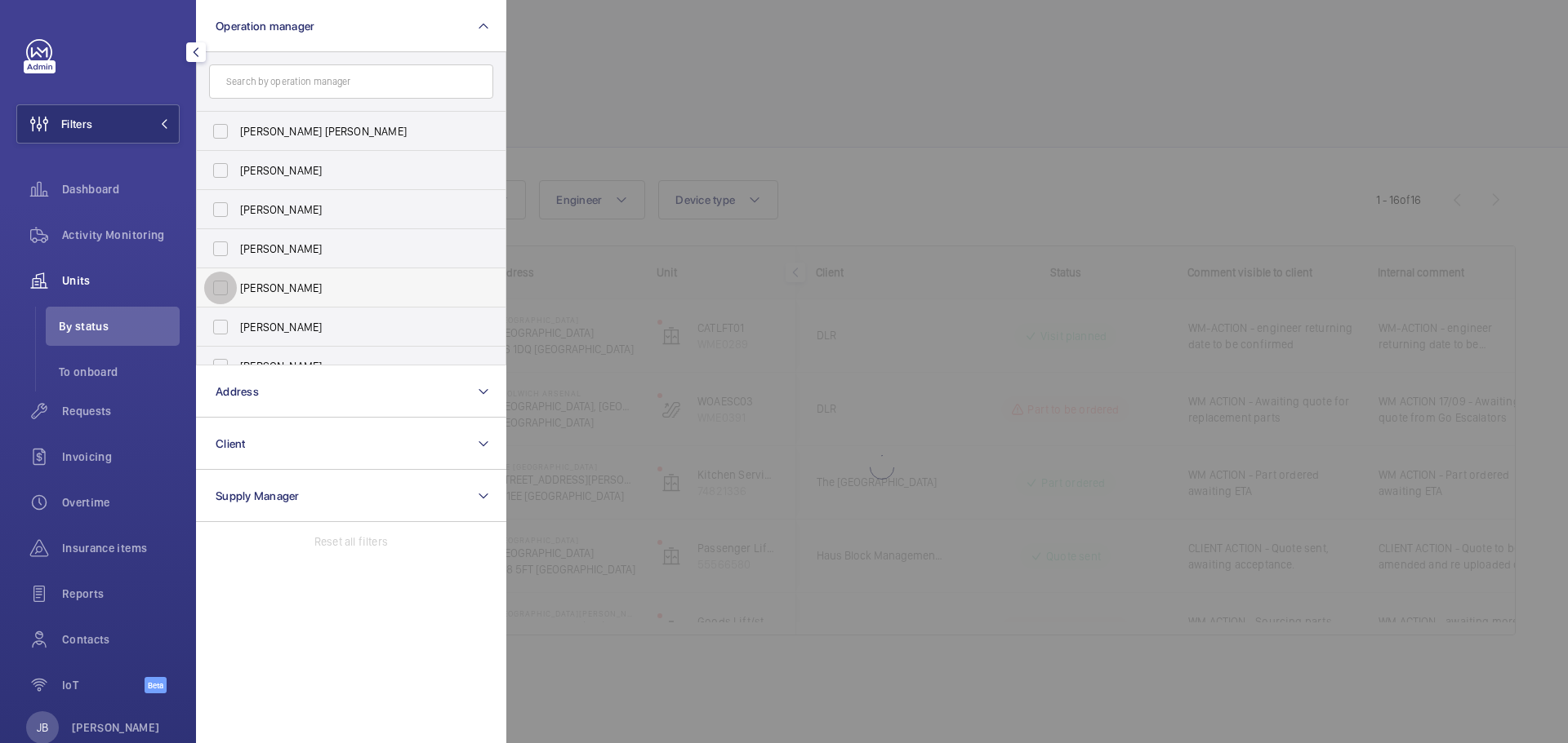
click at [219, 282] on input "[PERSON_NAME]" at bounding box center [220, 288] width 33 height 33
checkbox input "true"
click at [587, 99] on div at bounding box center [1291, 372] width 1568 height 743
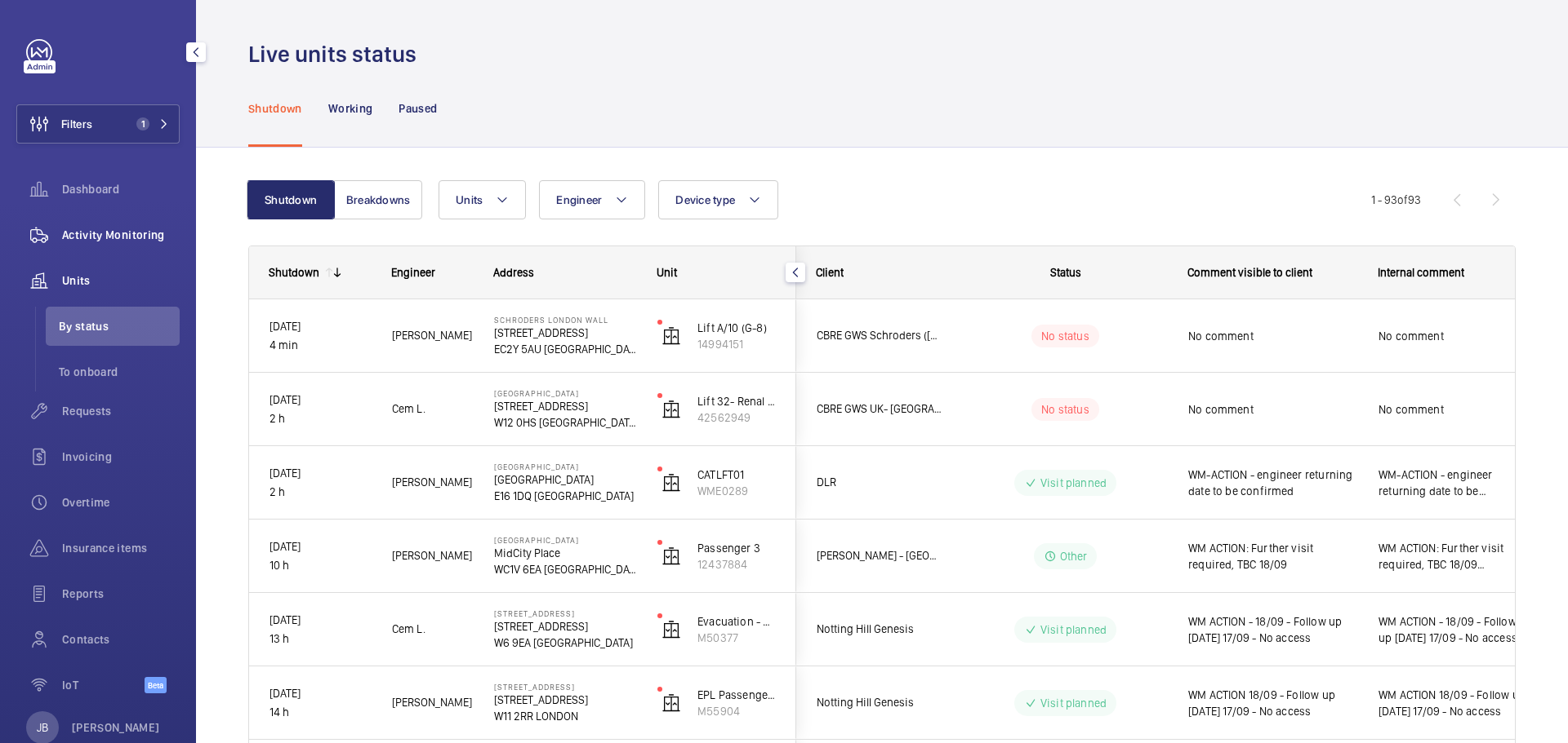
click at [108, 229] on span "Activity Monitoring" at bounding box center [120, 235] width 117 height 17
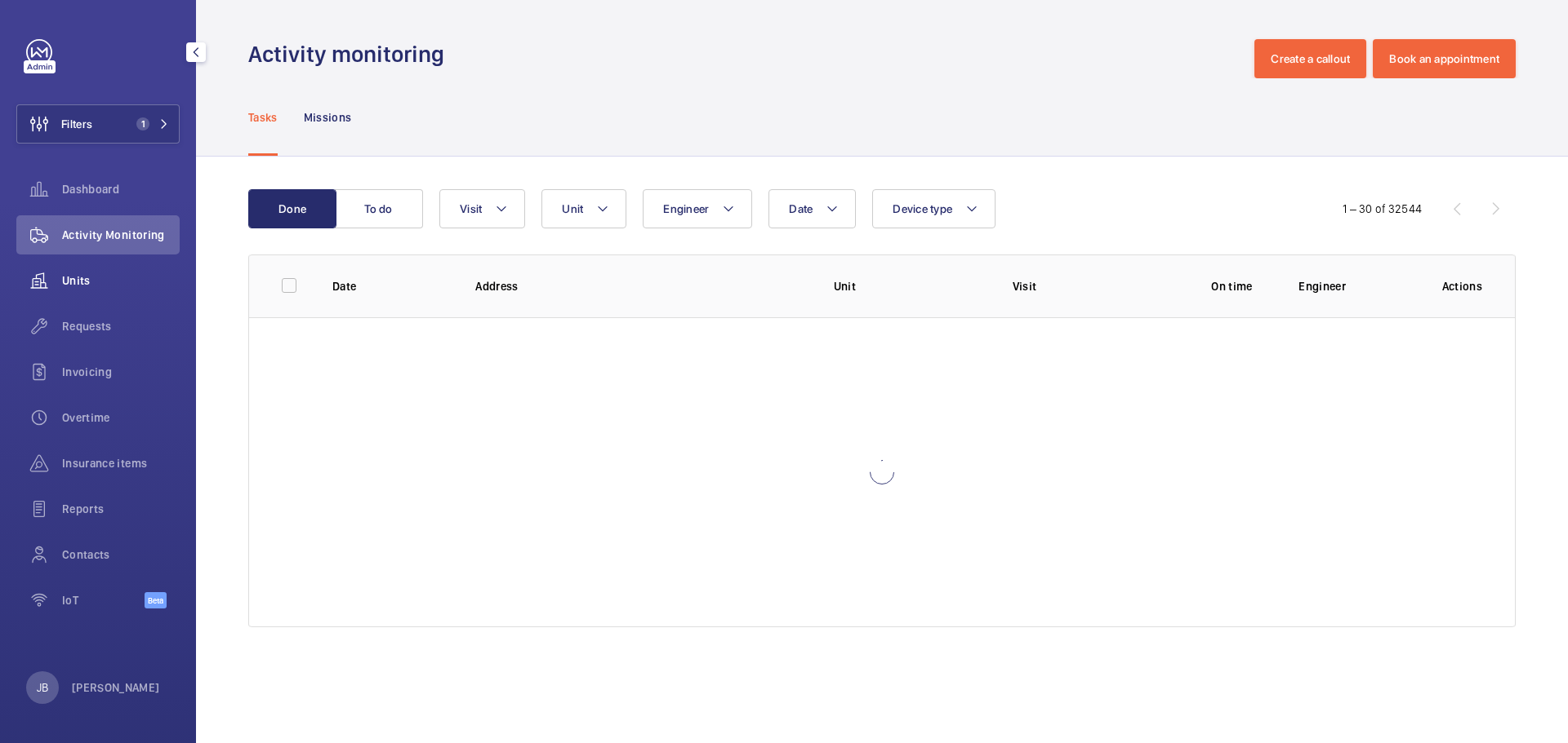
click at [83, 274] on span "Units" at bounding box center [120, 281] width 117 height 17
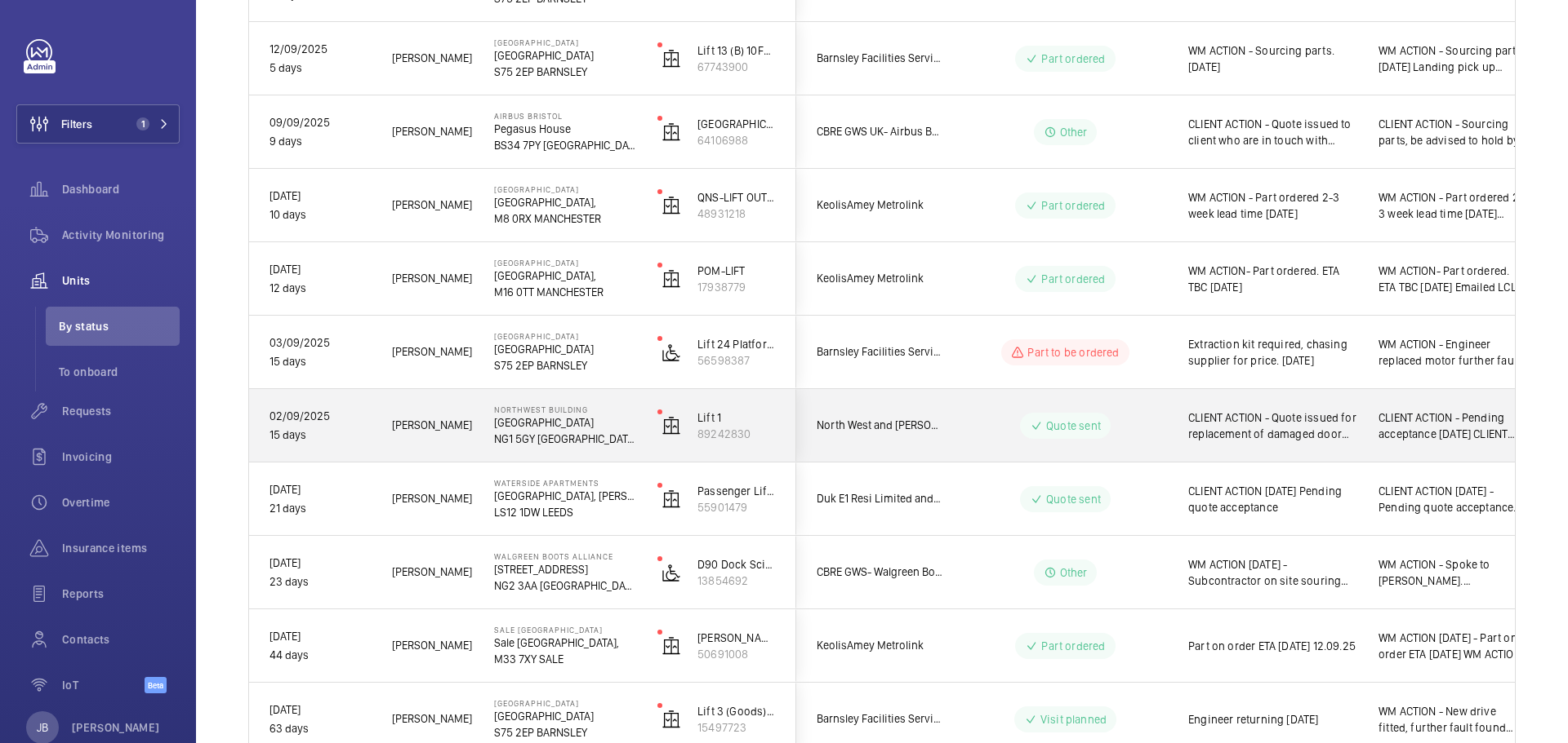
scroll to position [408, 0]
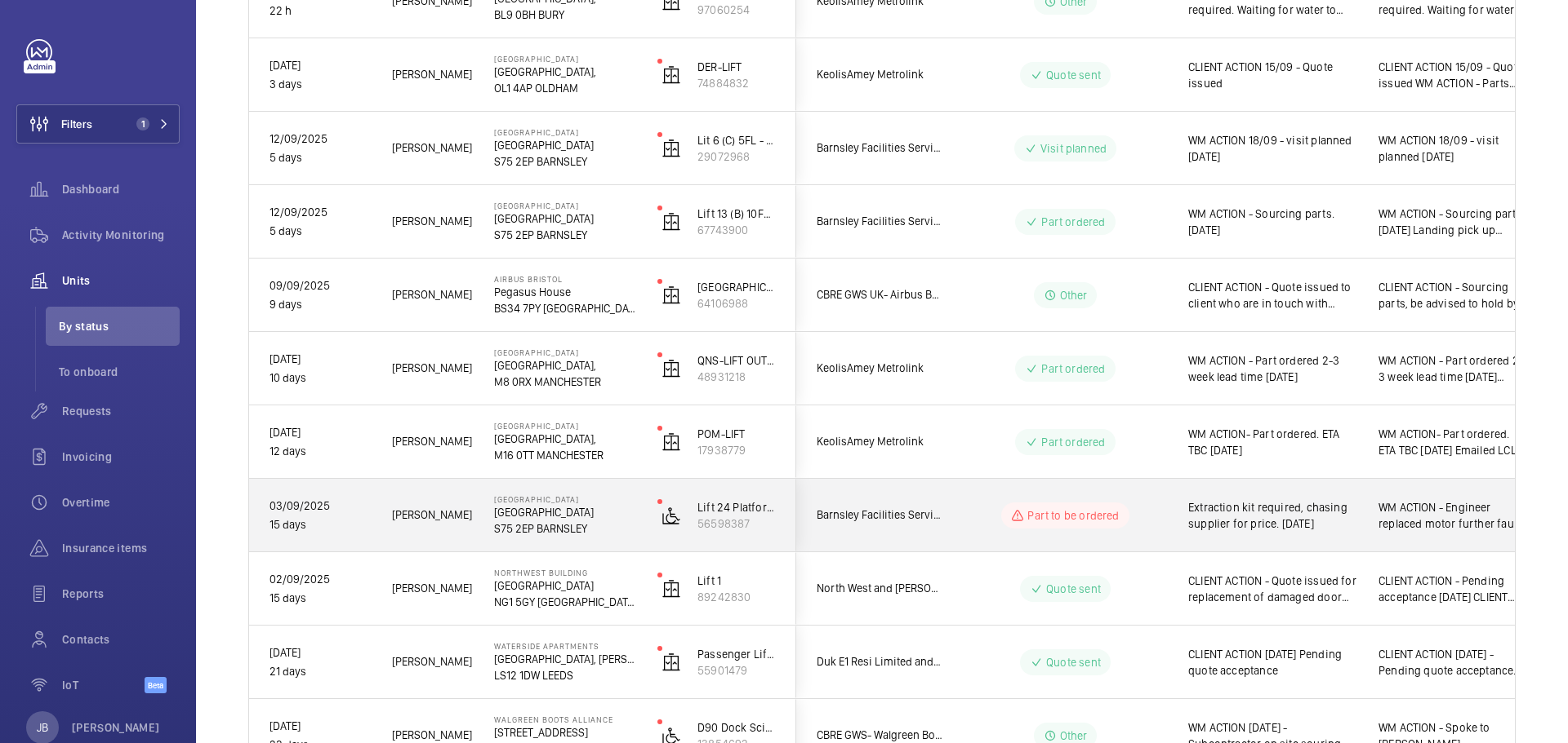
click at [1224, 533] on div "Extraction kit required, chasing supplier for price. [DATE]" at bounding box center [1273, 515] width 169 height 38
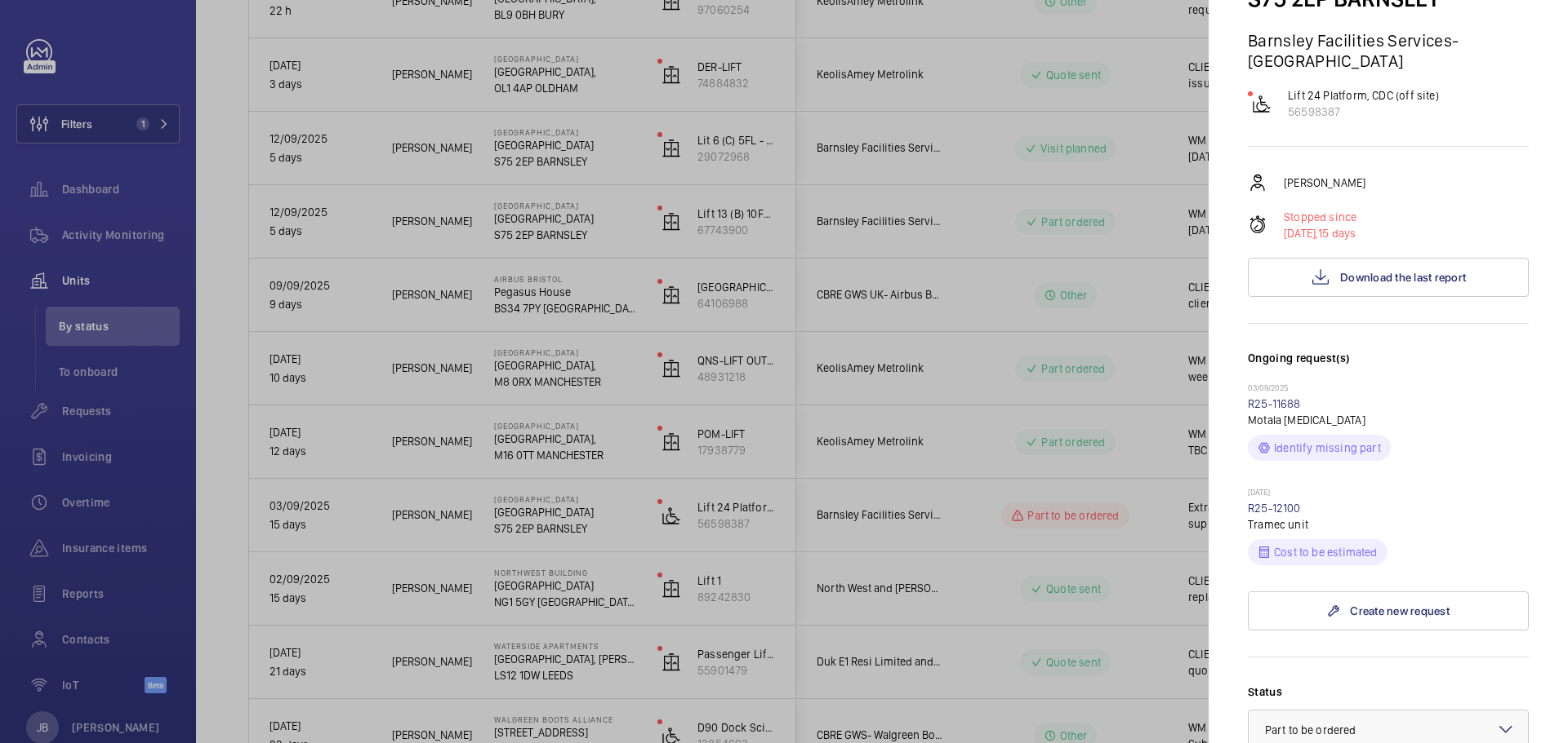
scroll to position [245, 0]
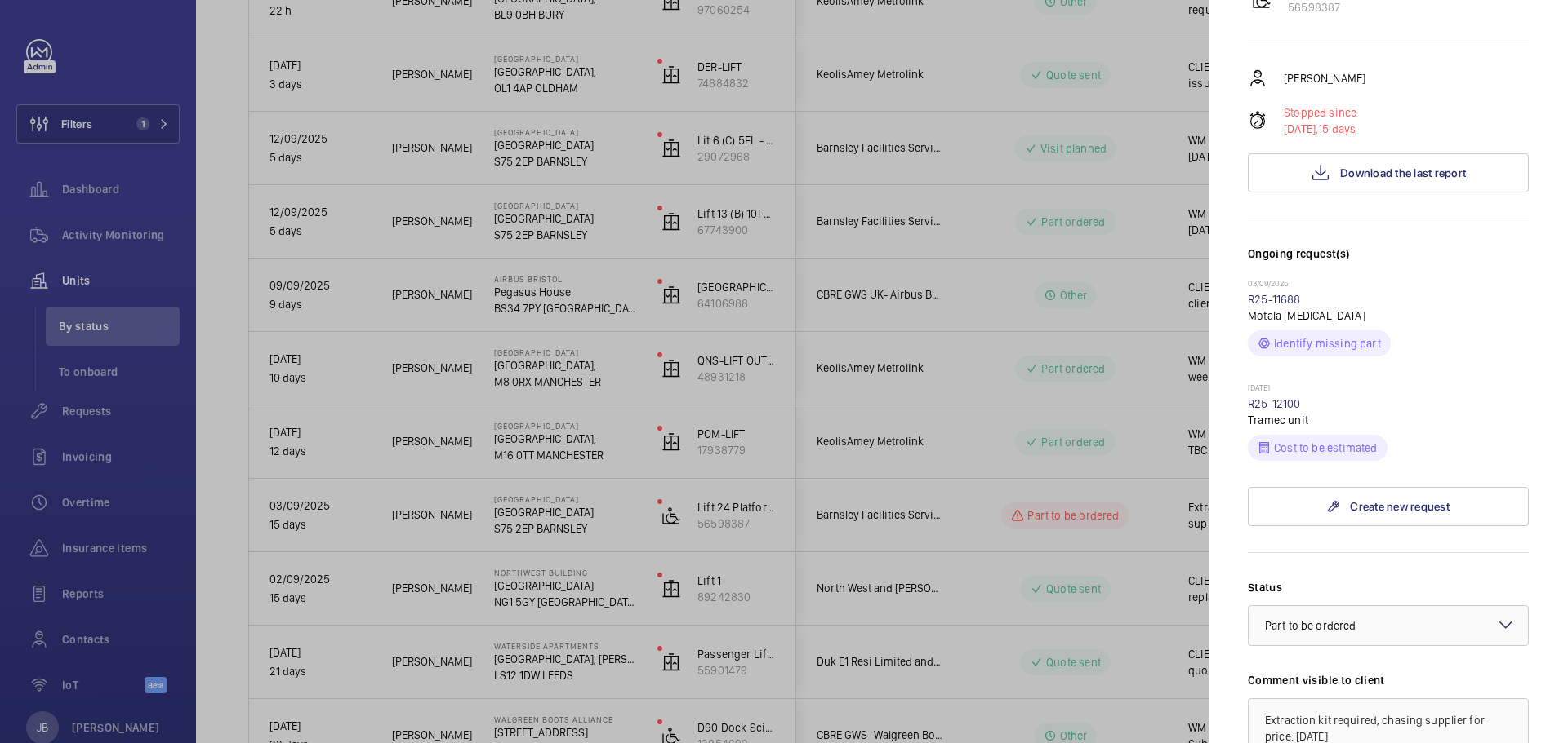
click at [945, 513] on div at bounding box center [784, 372] width 1568 height 743
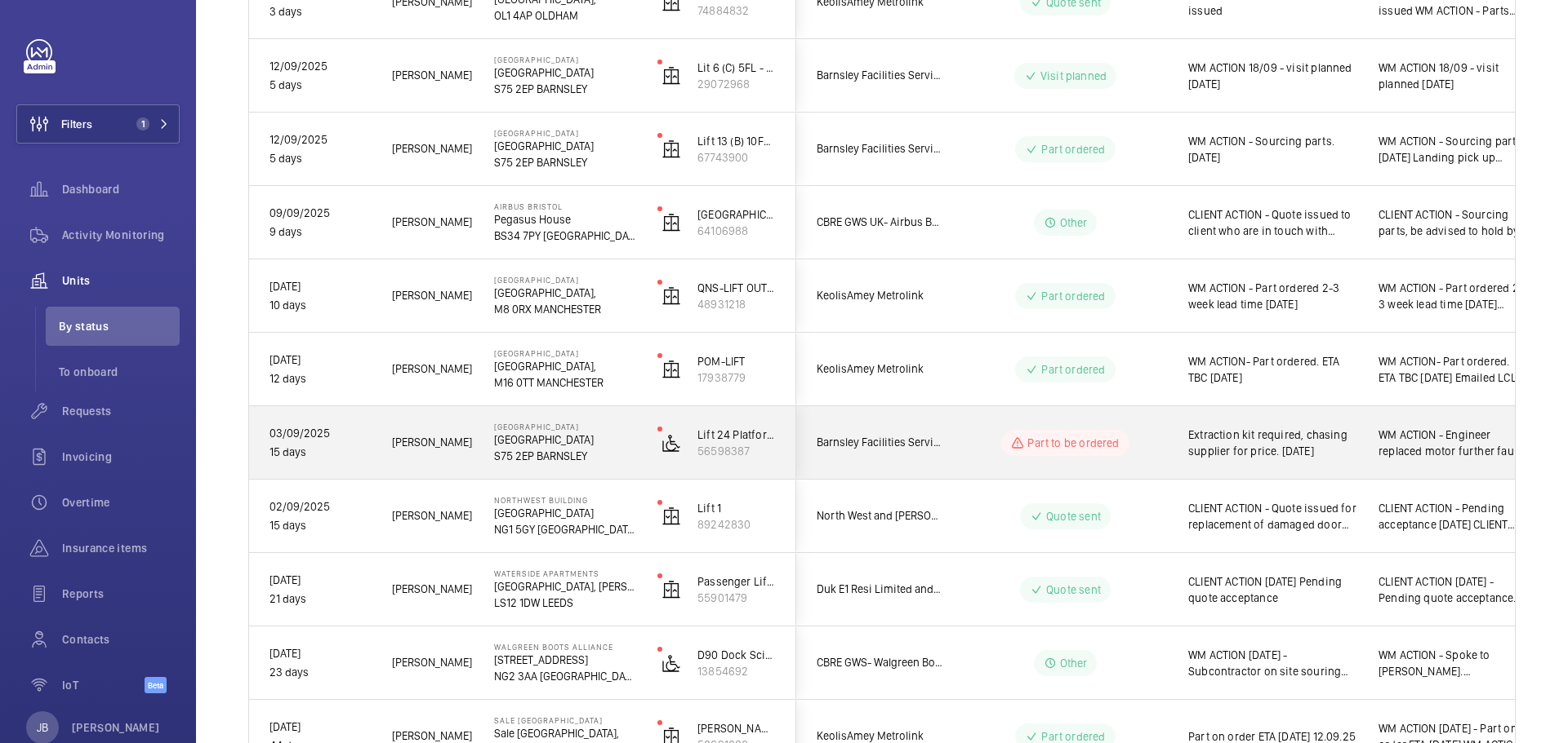
scroll to position [408, 0]
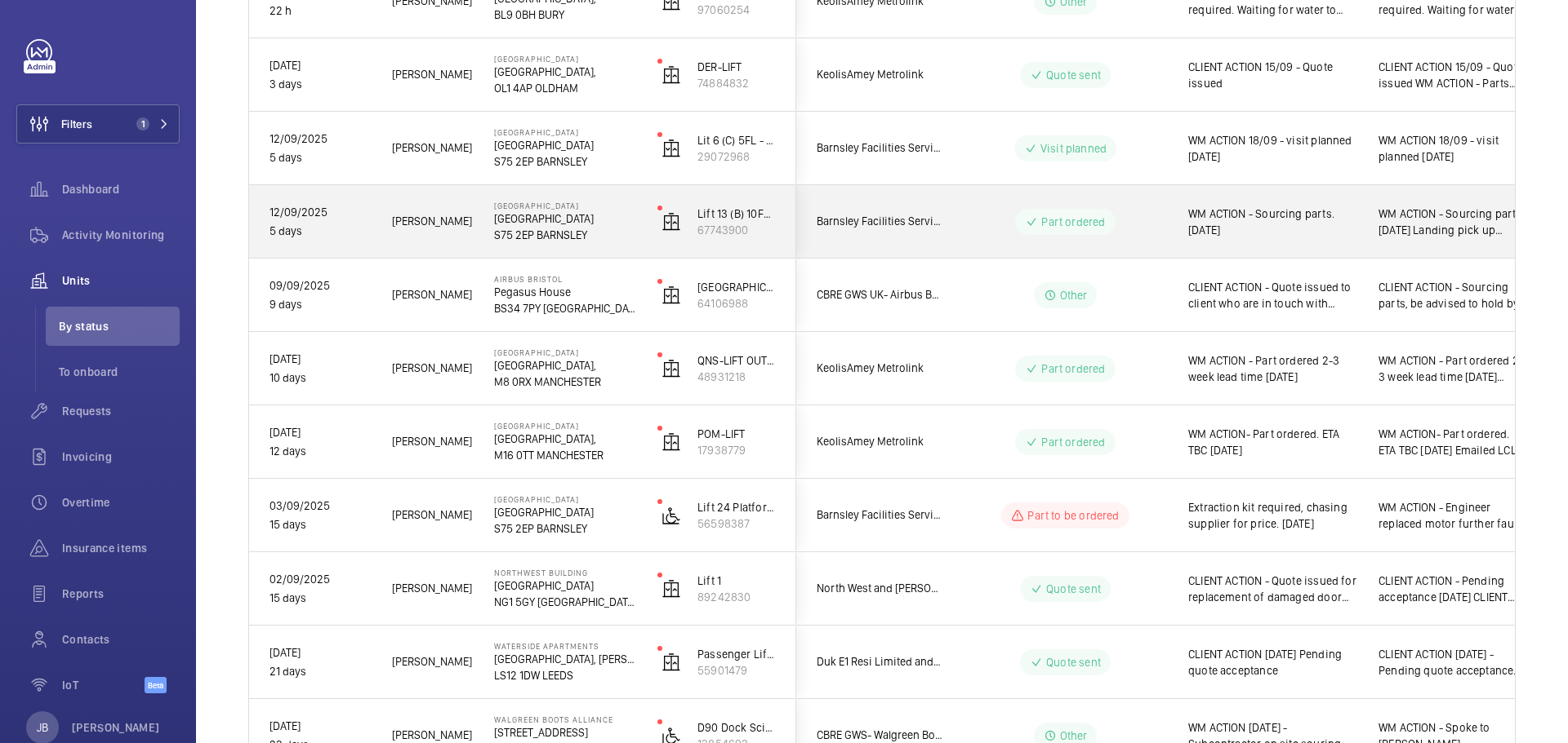
click at [1289, 224] on span "WM ACTION - Sourcing parts. [DATE]" at bounding box center [1273, 222] width 169 height 33
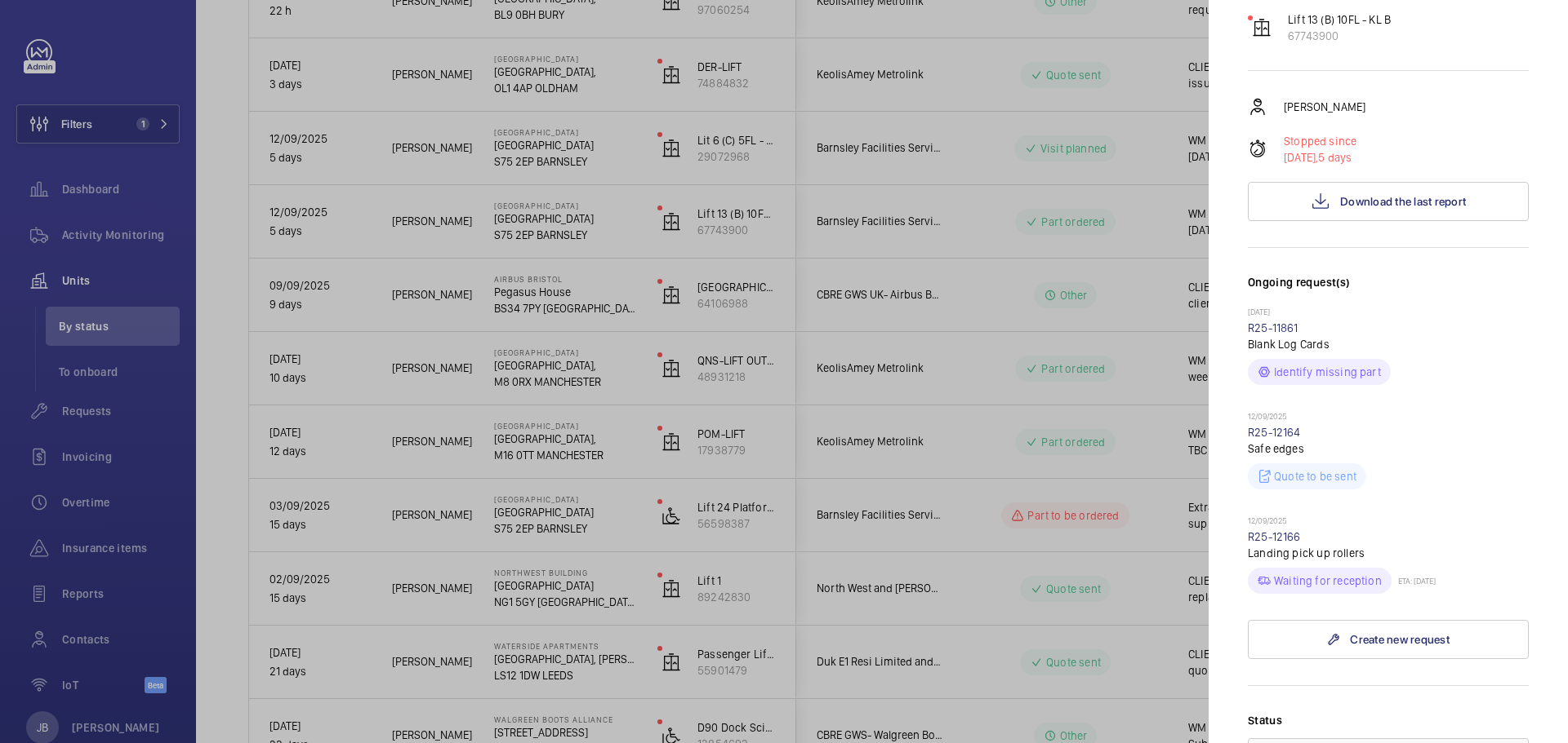
scroll to position [245, 0]
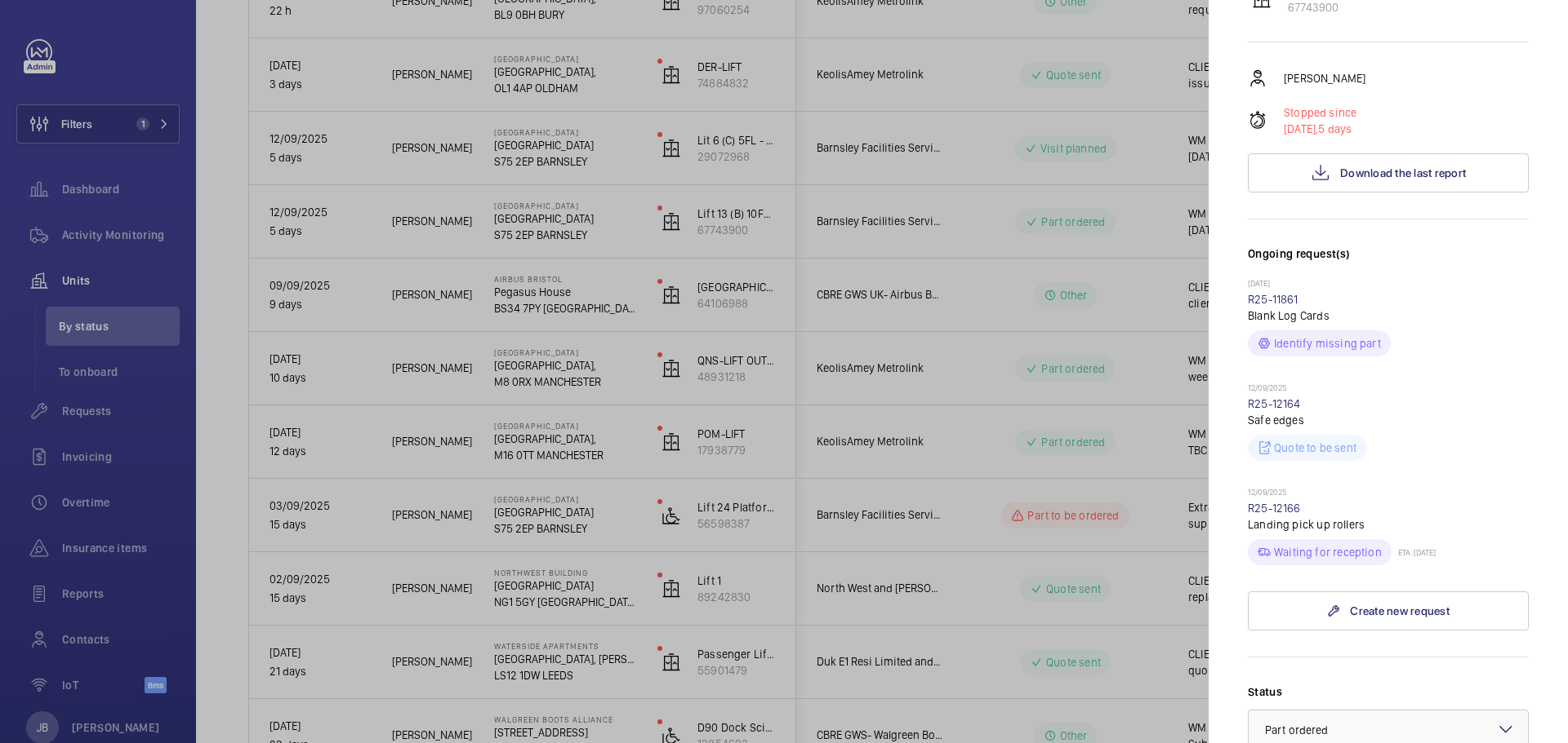
click at [967, 441] on div at bounding box center [784, 372] width 1568 height 743
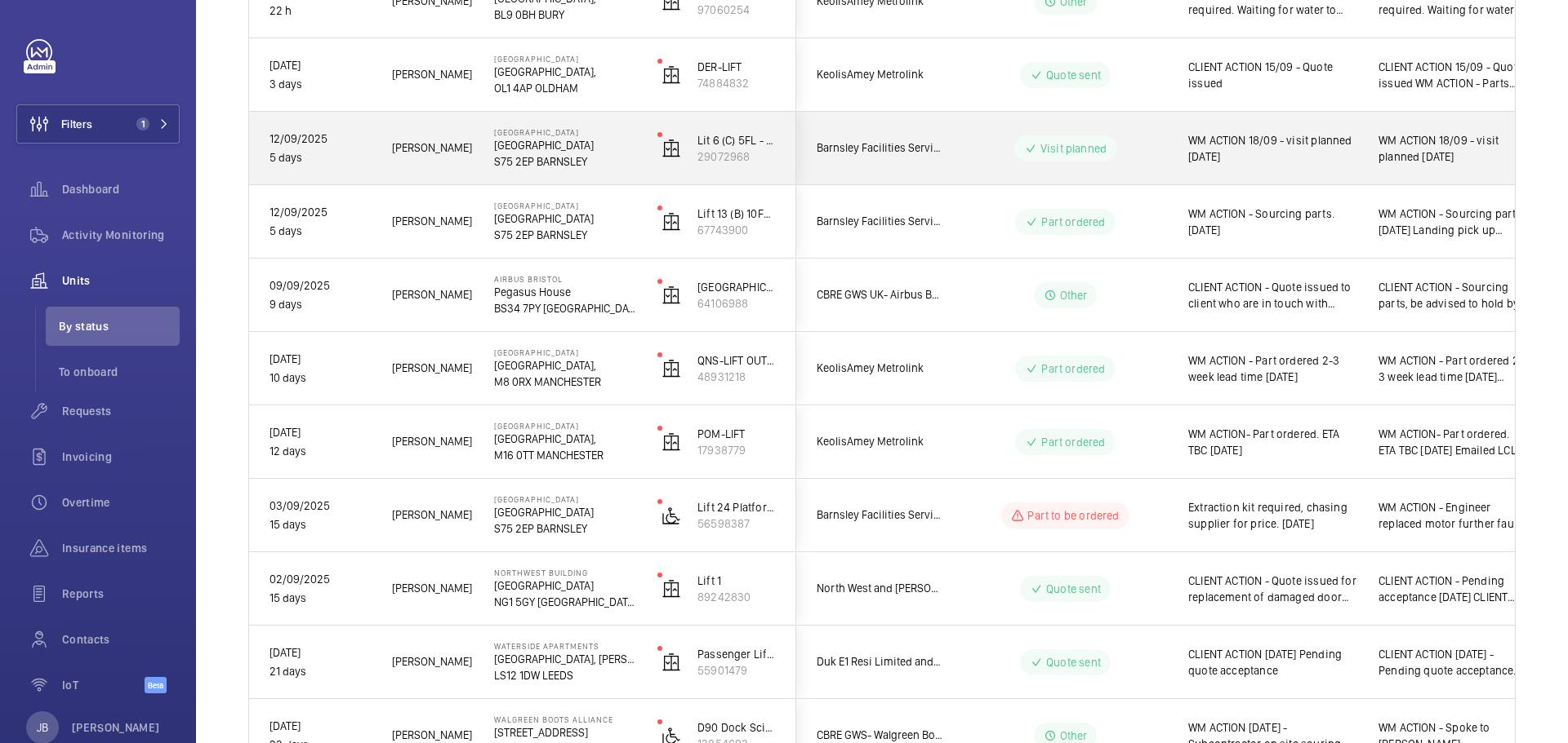
click at [1302, 160] on span "WM ACTION 18/09 - visit planned [DATE]" at bounding box center [1273, 148] width 169 height 33
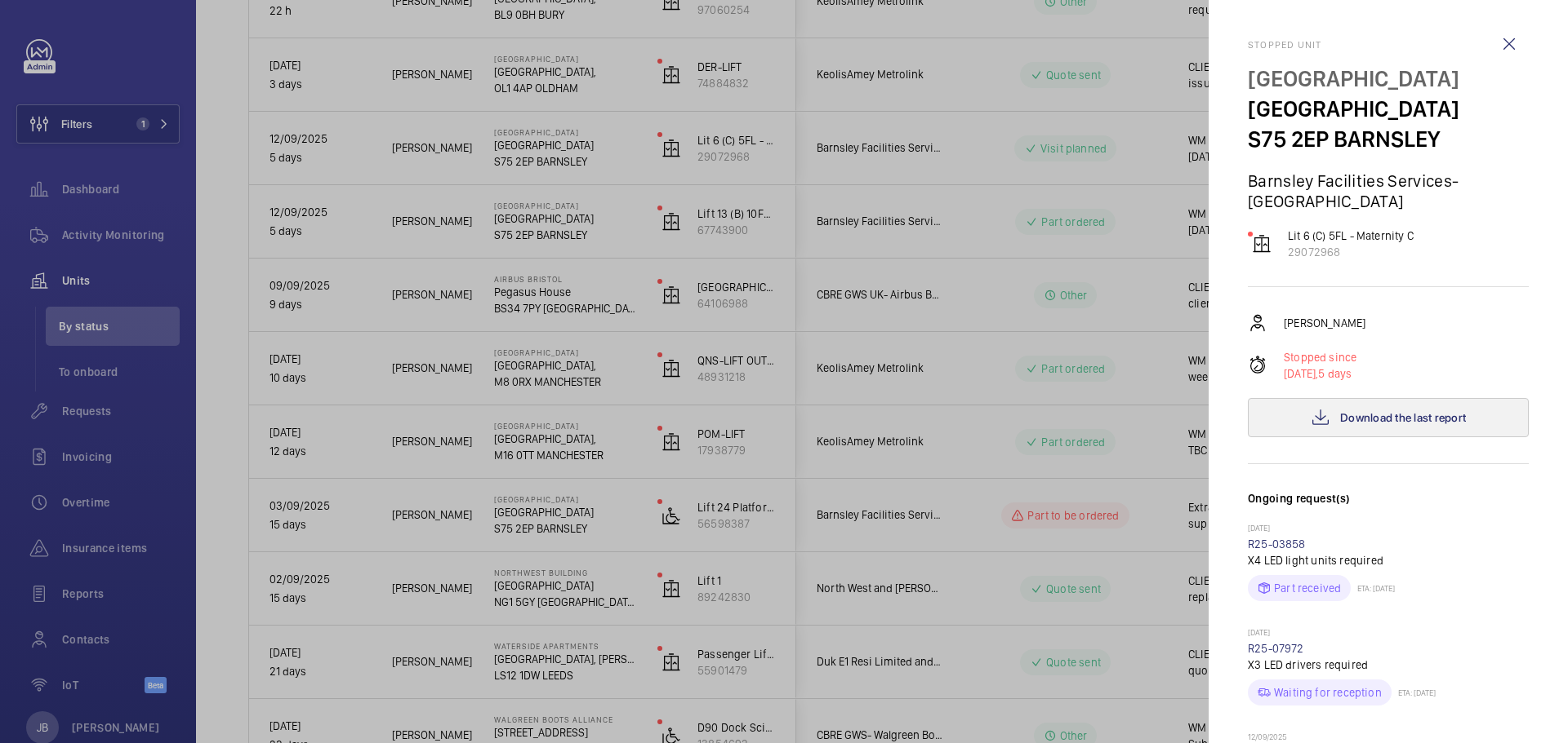
scroll to position [408, 0]
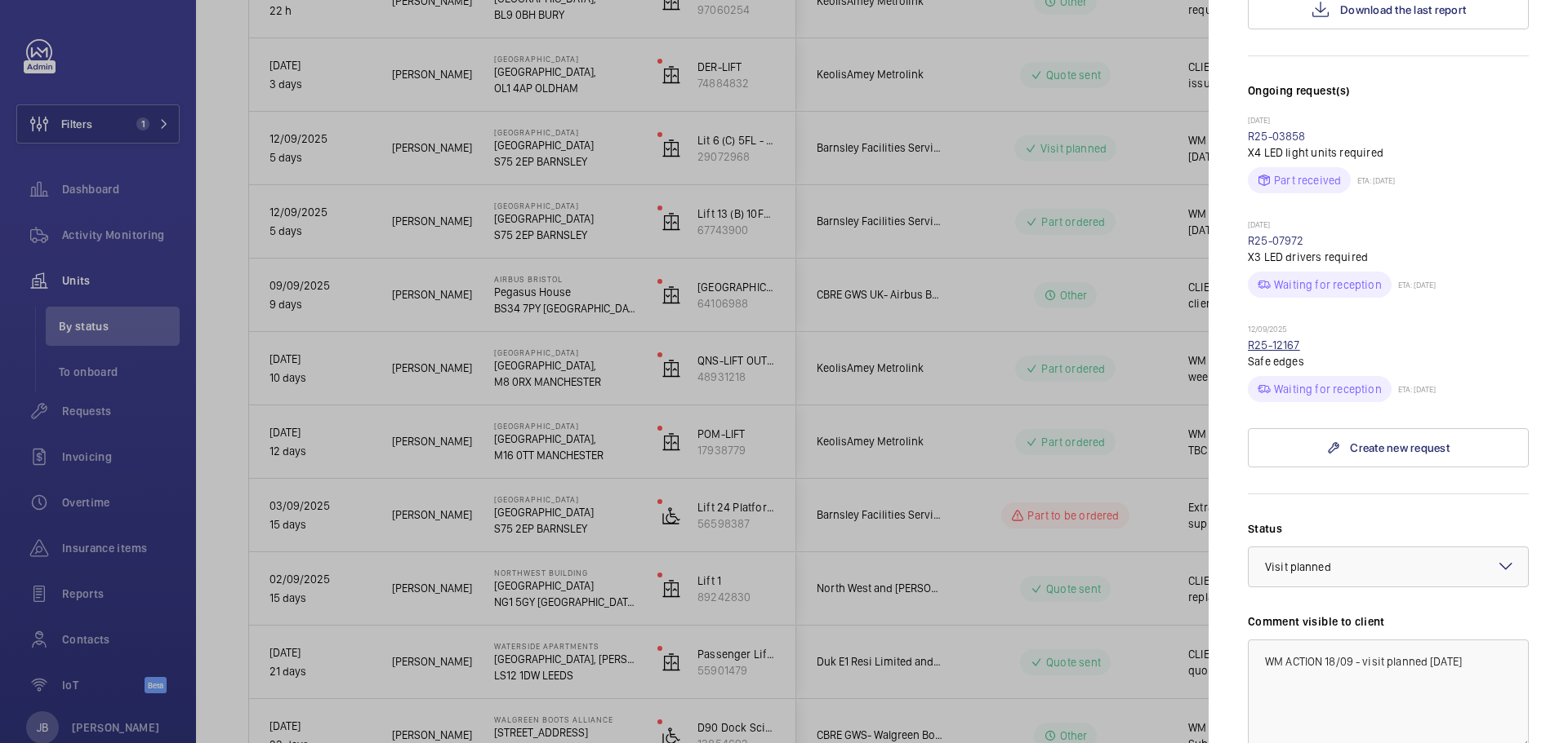
click at [1285, 343] on link "R25-12167" at bounding box center [1273, 345] width 52 height 13
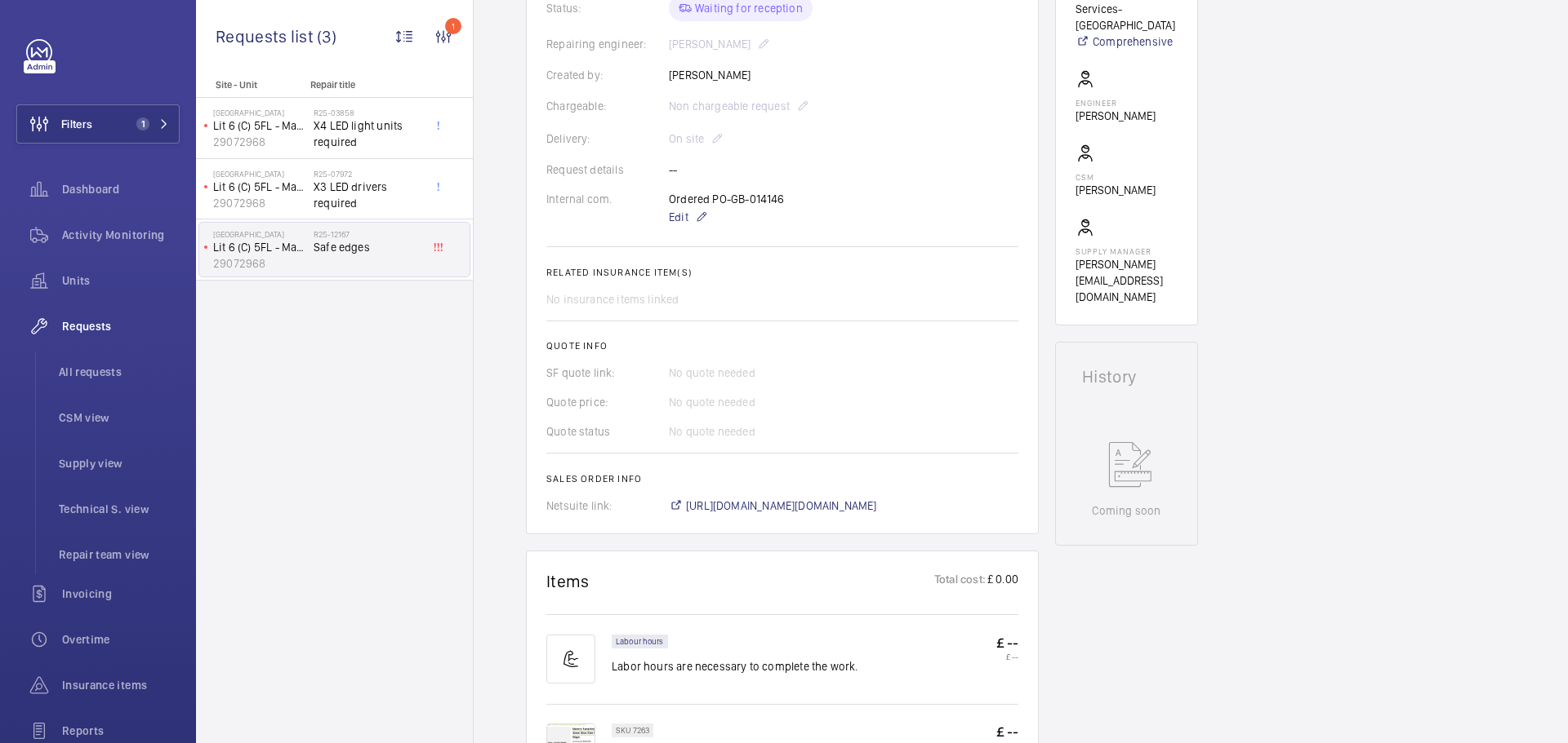
scroll to position [571, 0]
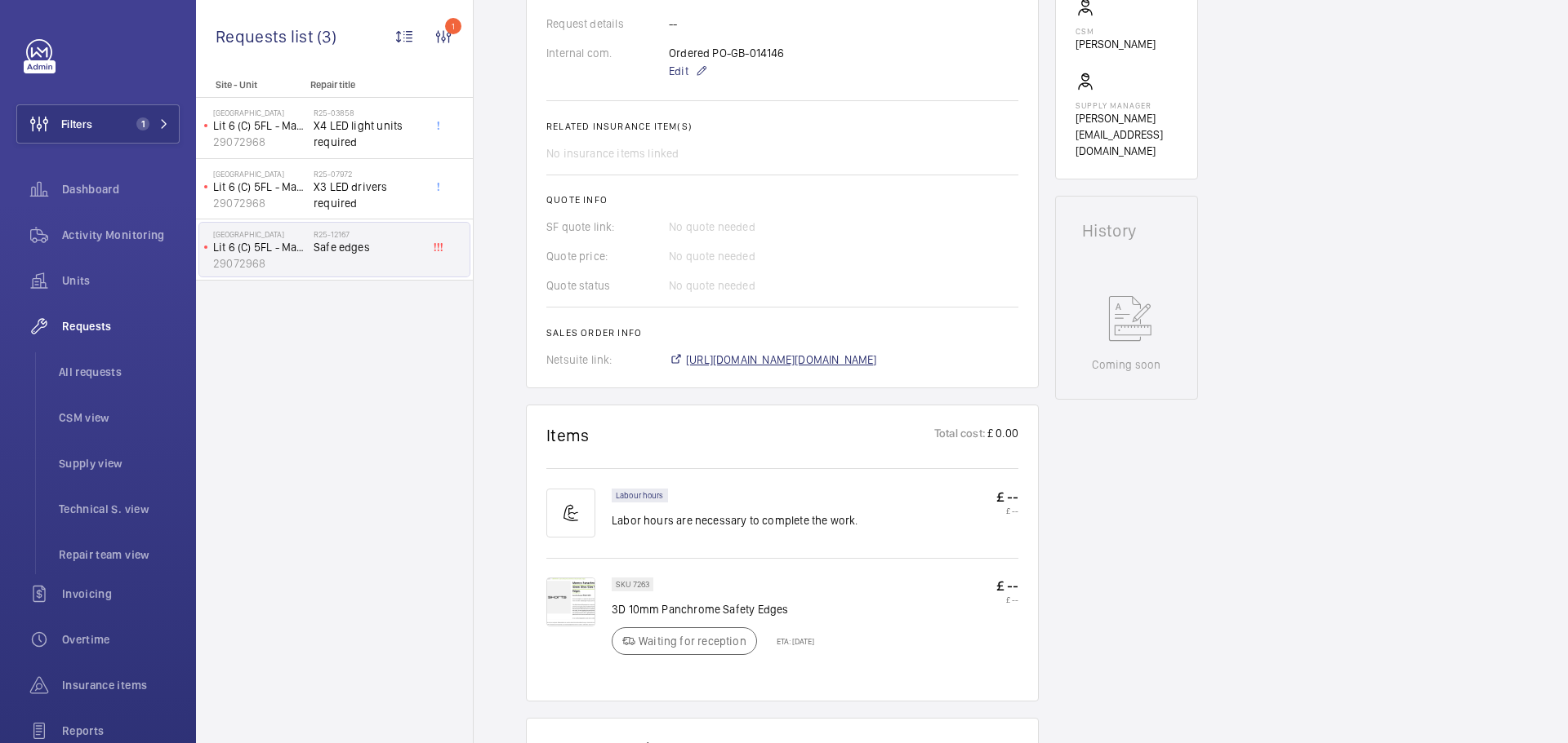
click at [877, 358] on span "[URL][DOMAIN_NAME][DOMAIN_NAME]" at bounding box center [781, 360] width 191 height 17
click at [559, 612] on img at bounding box center [571, 602] width 49 height 49
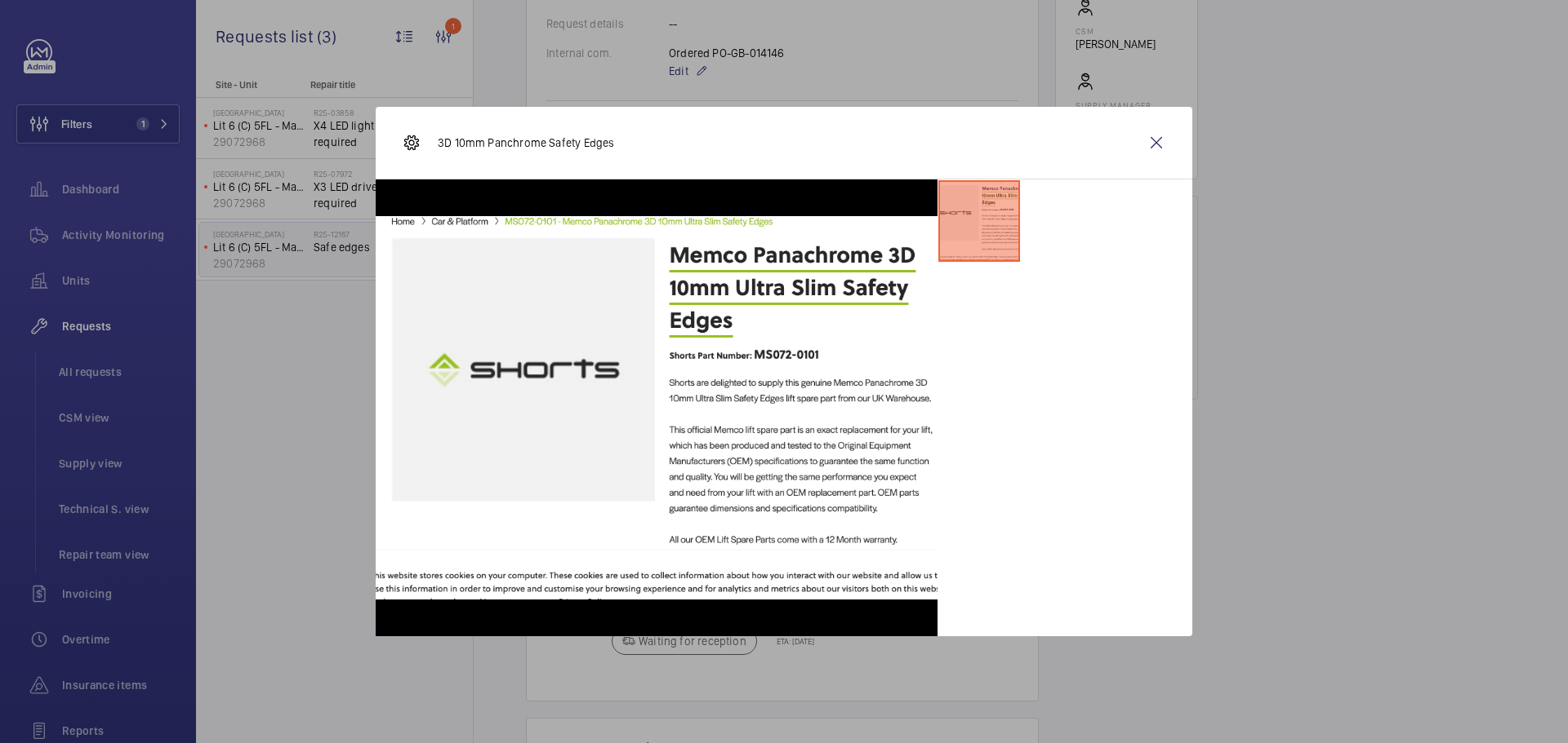
drag, startPoint x: 1148, startPoint y: 147, endPoint x: 759, endPoint y: 739, distance: 708.4
click at [1148, 147] on wm-front-icon-button at bounding box center [1156, 143] width 39 height 39
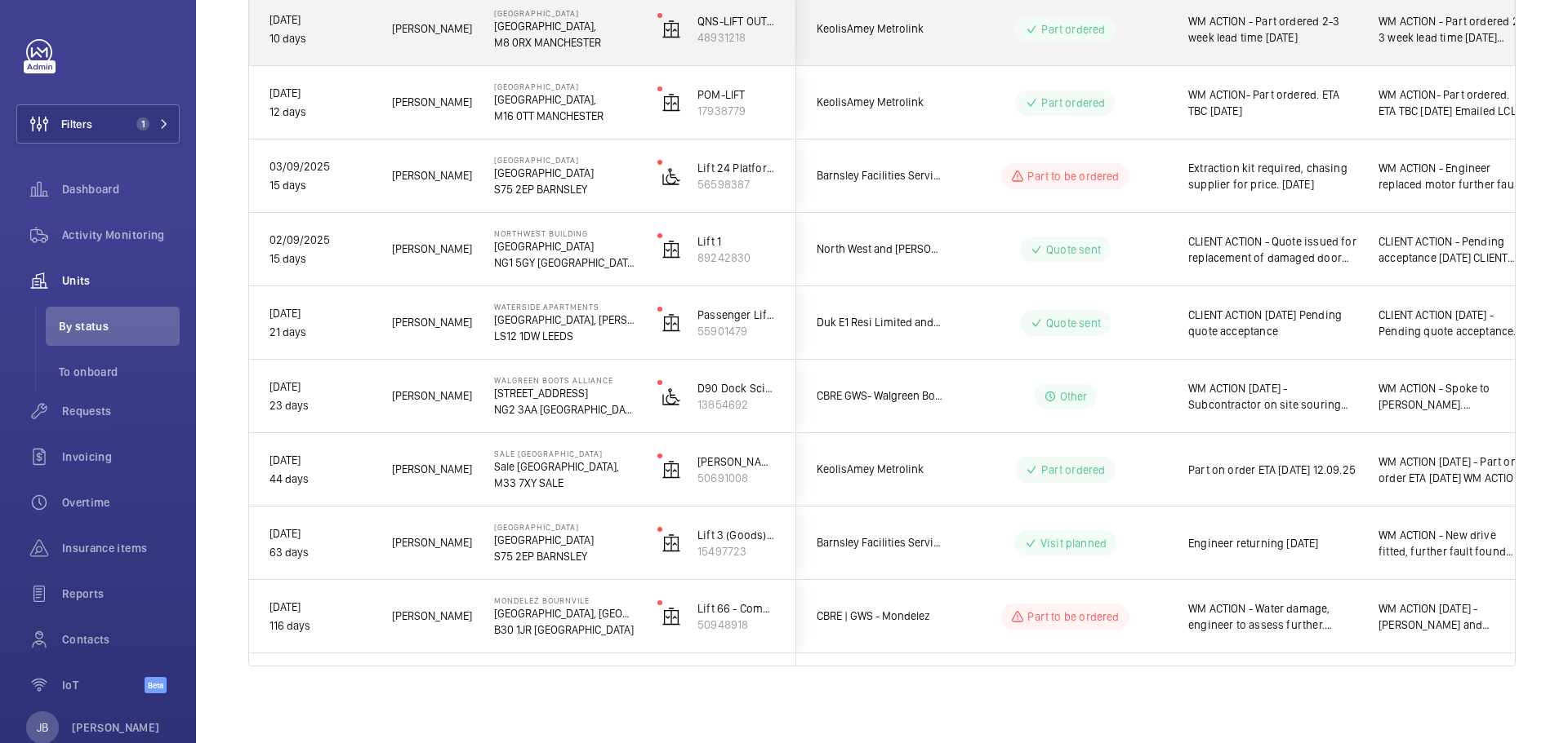
scroll to position [749, 0]
